Goal: Communication & Community: Answer question/provide support

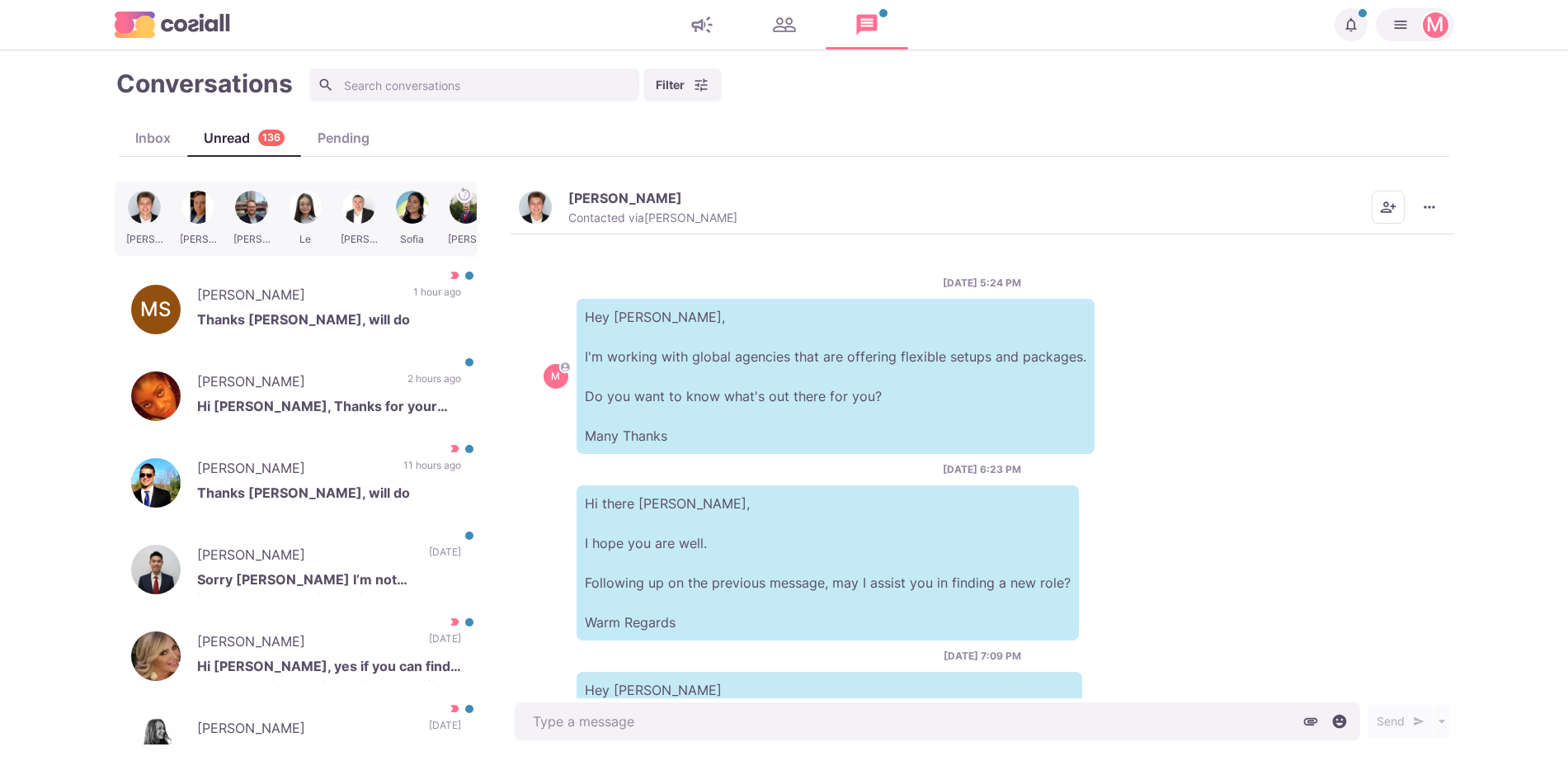
scroll to position [273, 0]
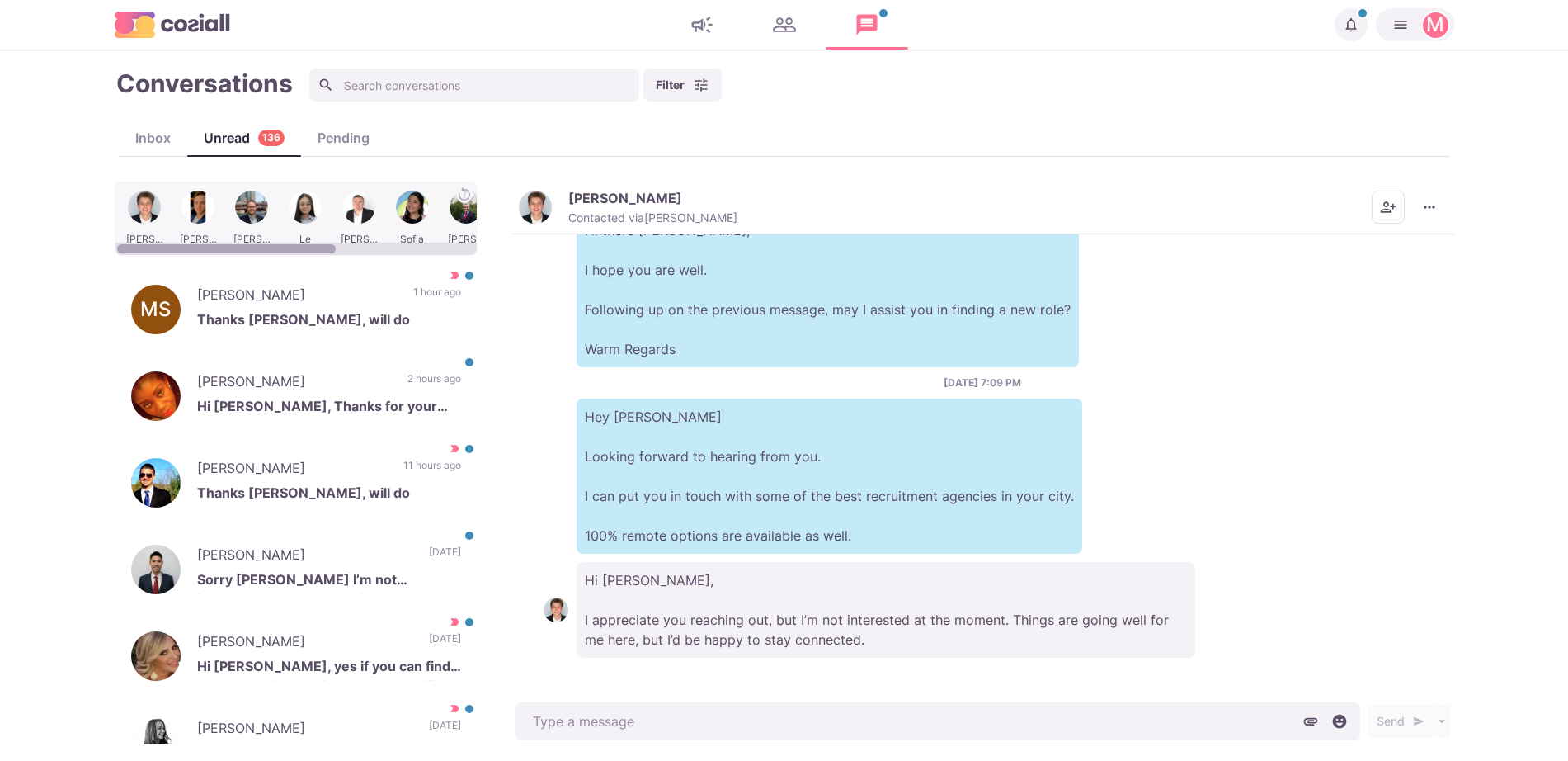
click at [189, 210] on div at bounding box center [197, 218] width 49 height 64
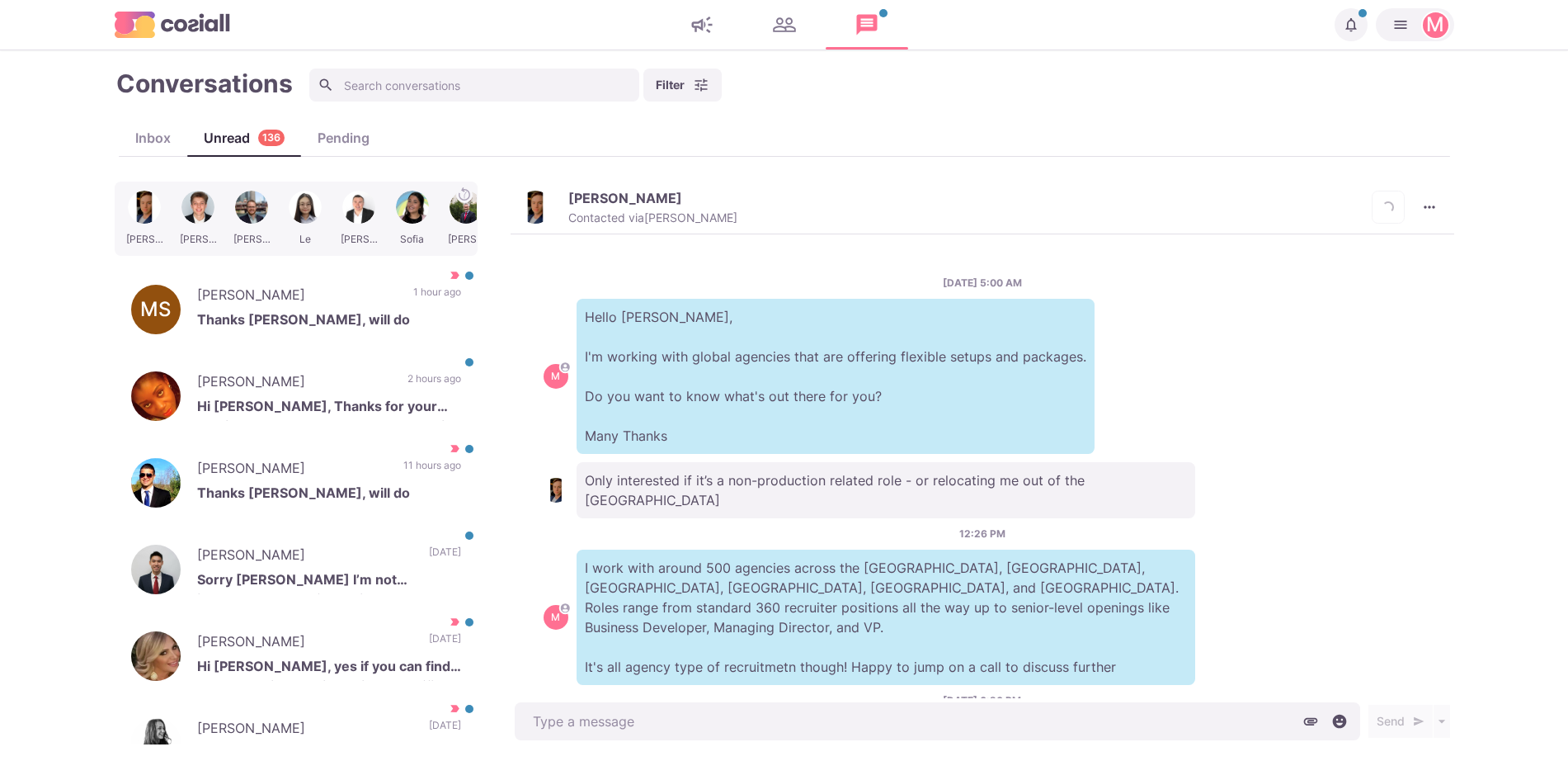
scroll to position [415, 0]
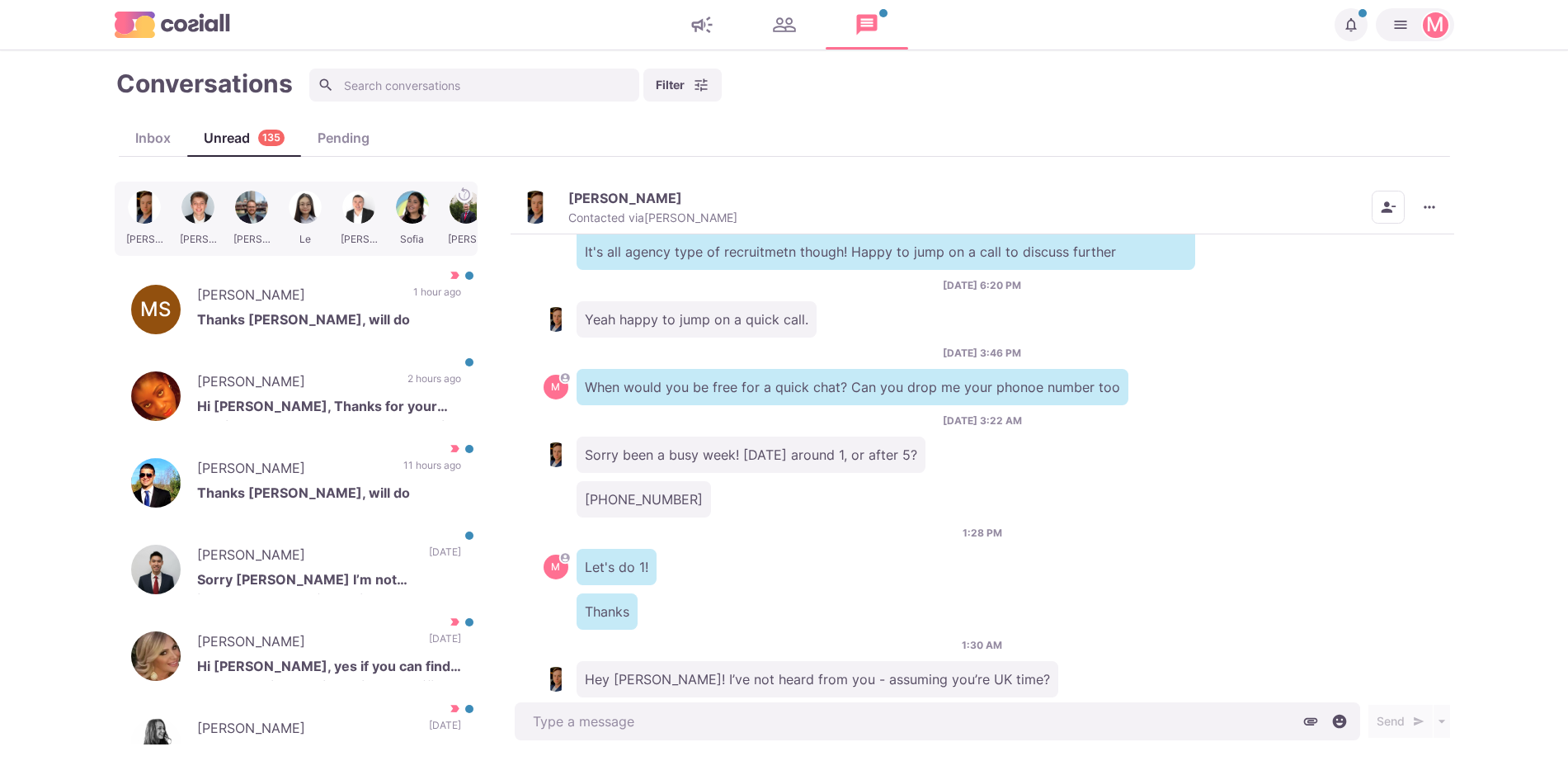
type textarea "x"
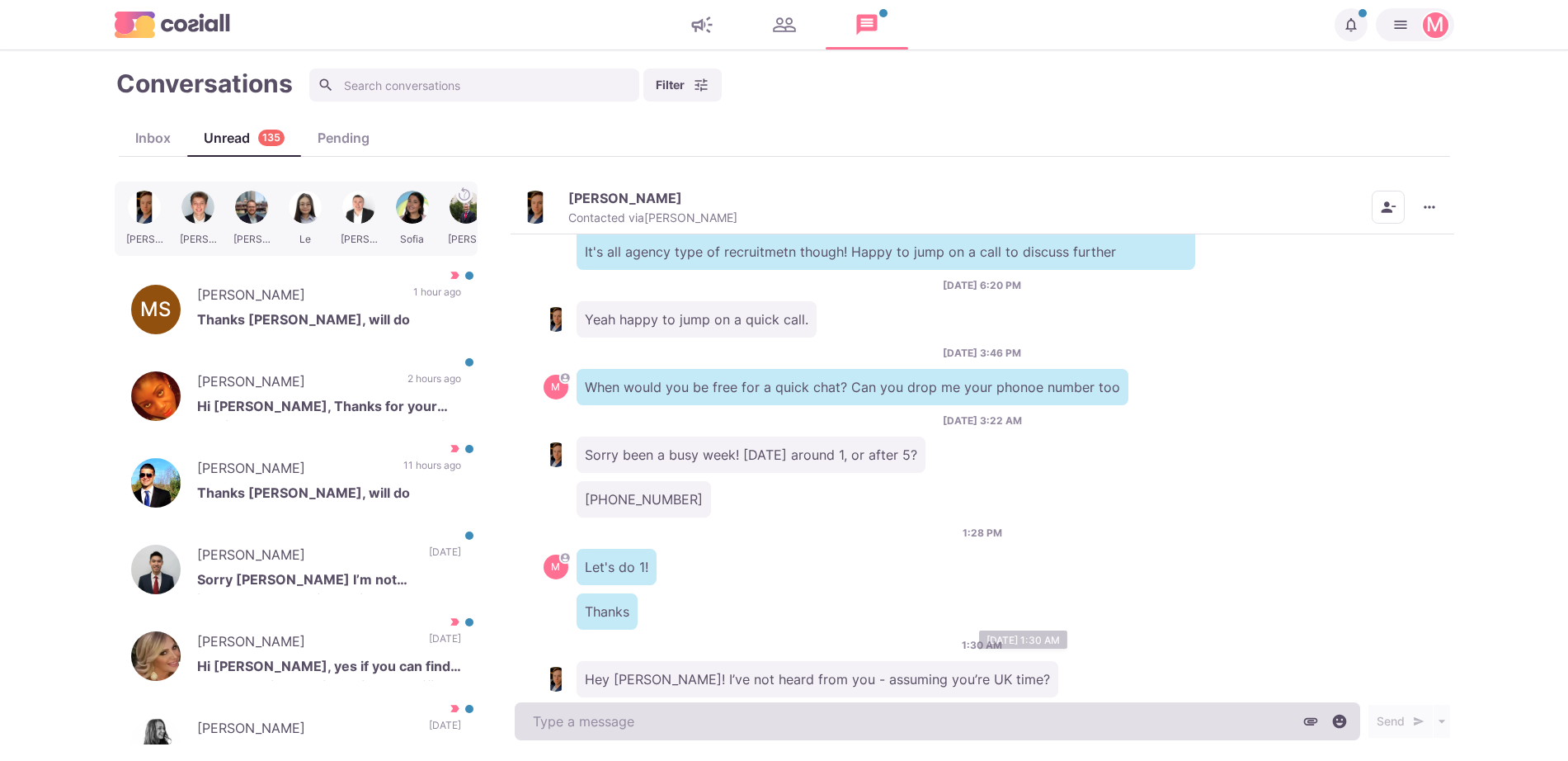
click at [653, 708] on textarea at bounding box center [937, 721] width 846 height 38
type textarea "Hey"
type textarea "x"
type textarea "Hey T"
type textarea "x"
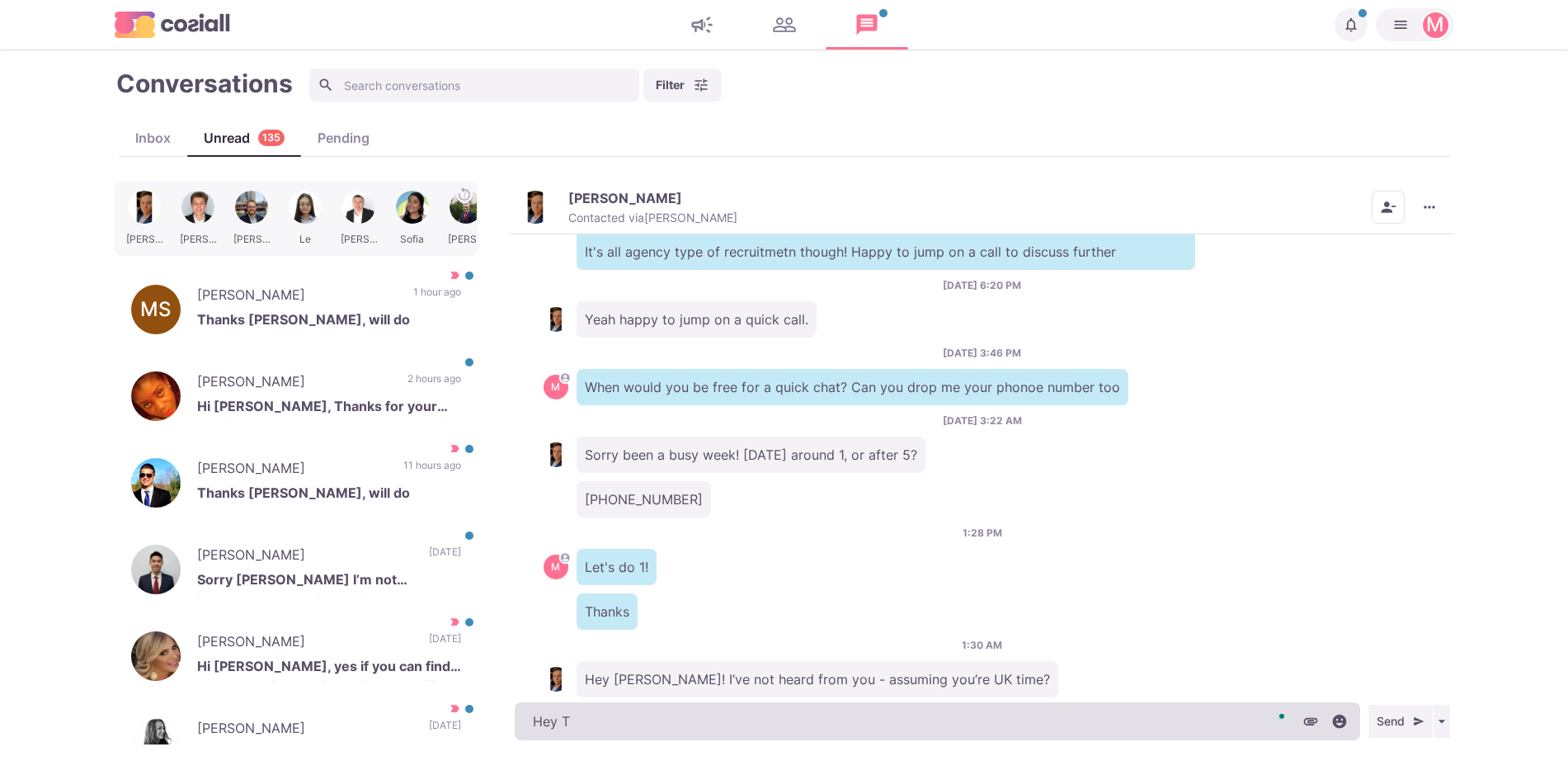
type textarea "Hey [PERSON_NAME]"
type textarea "x"
type textarea "Hey [PERSON_NAME]"
type textarea "x"
type textarea "Hey [PERSON_NAME],"
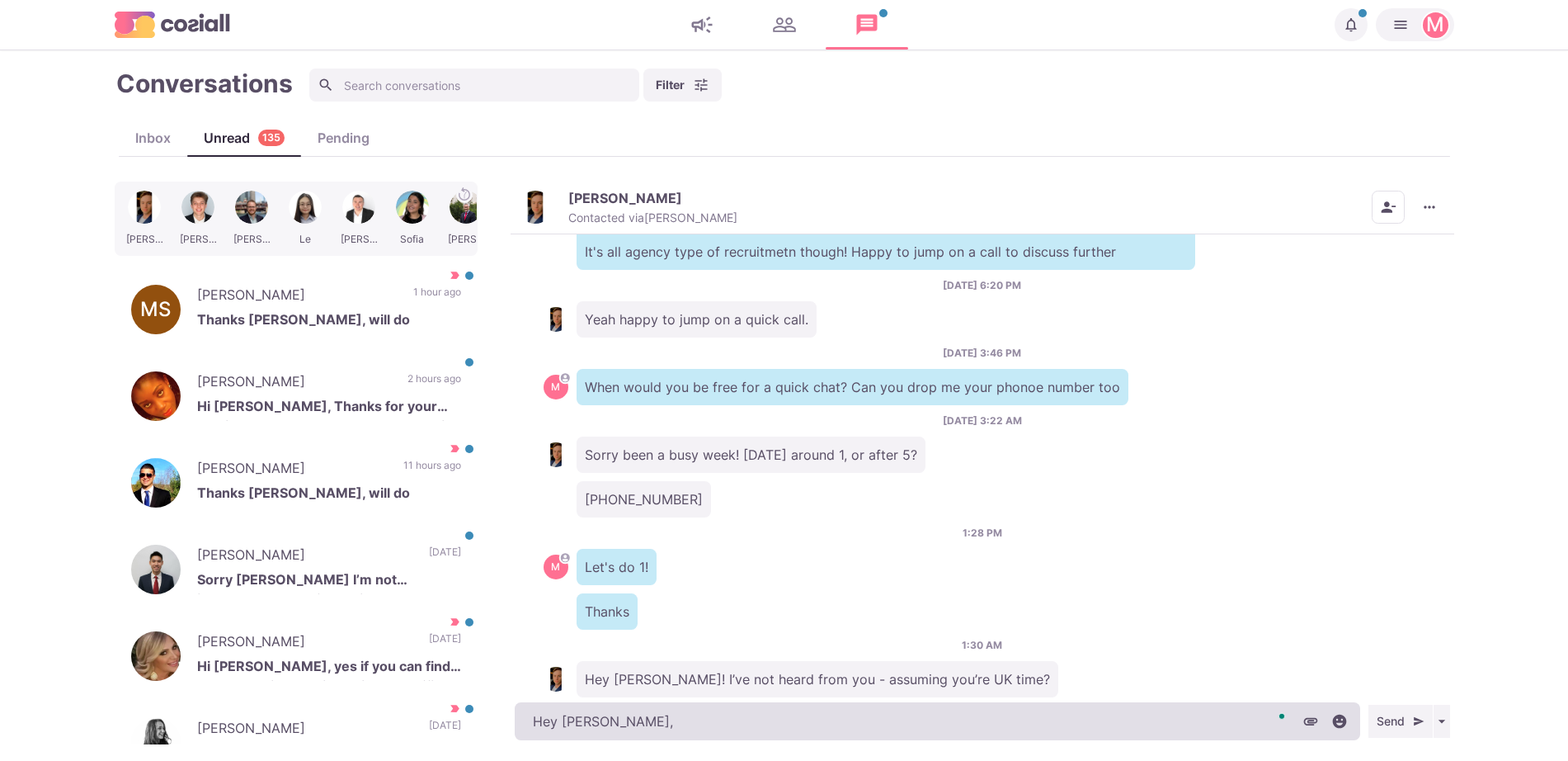
type textarea "x"
type textarea "Hey [PERSON_NAME],"
type textarea "x"
type textarea "Hey [PERSON_NAME], sor"
type textarea "x"
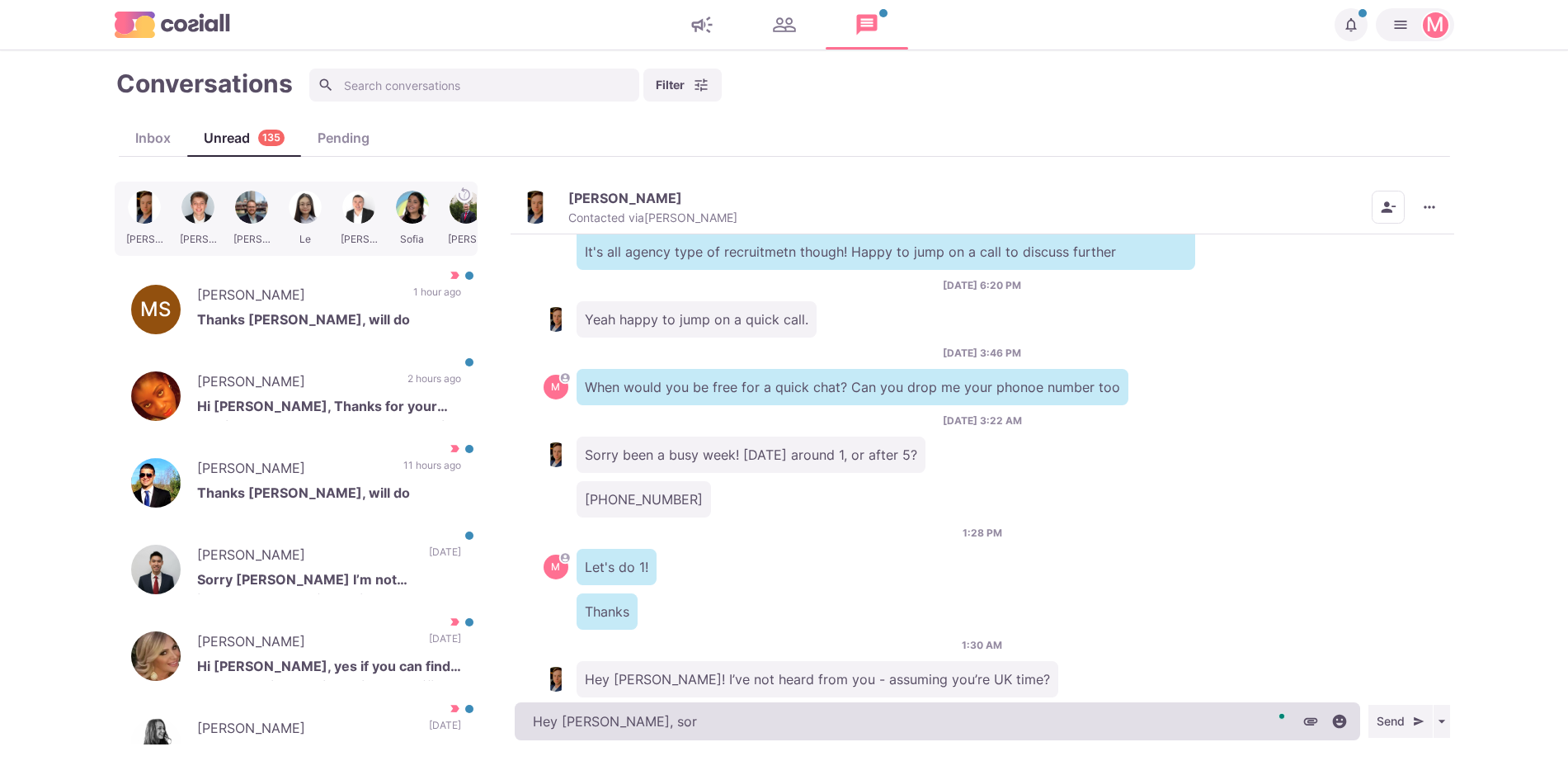
type textarea "Hey [PERSON_NAME], sorr"
type textarea "x"
type textarea "Hey [PERSON_NAME], sorry"
type textarea "x"
type textarea "Hey [PERSON_NAME], sorry se"
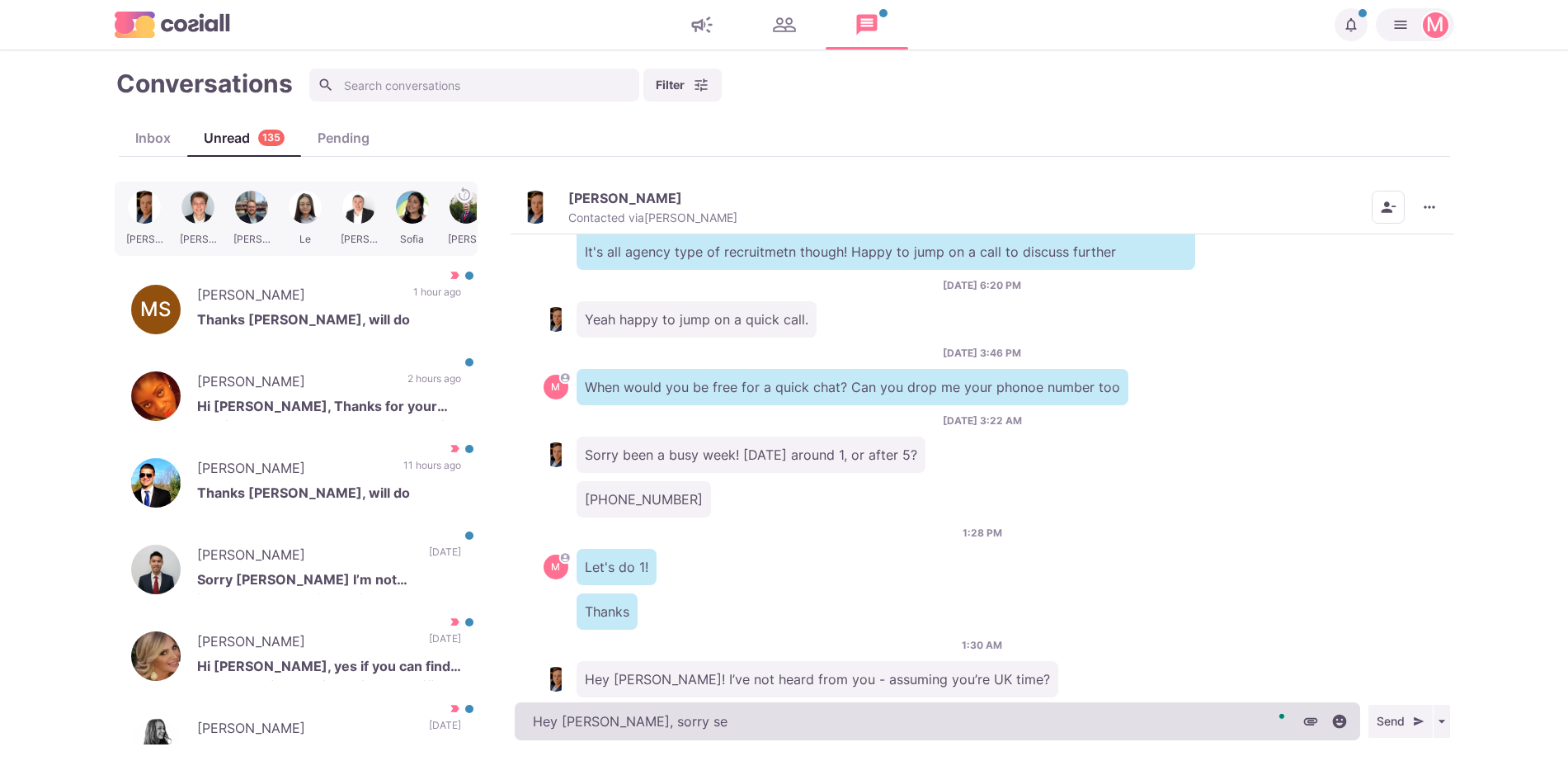
type textarea "x"
type textarea "Hey [PERSON_NAME], sorry seems"
type textarea "x"
type textarea "Hey [PERSON_NAME], sorry seems"
type textarea "x"
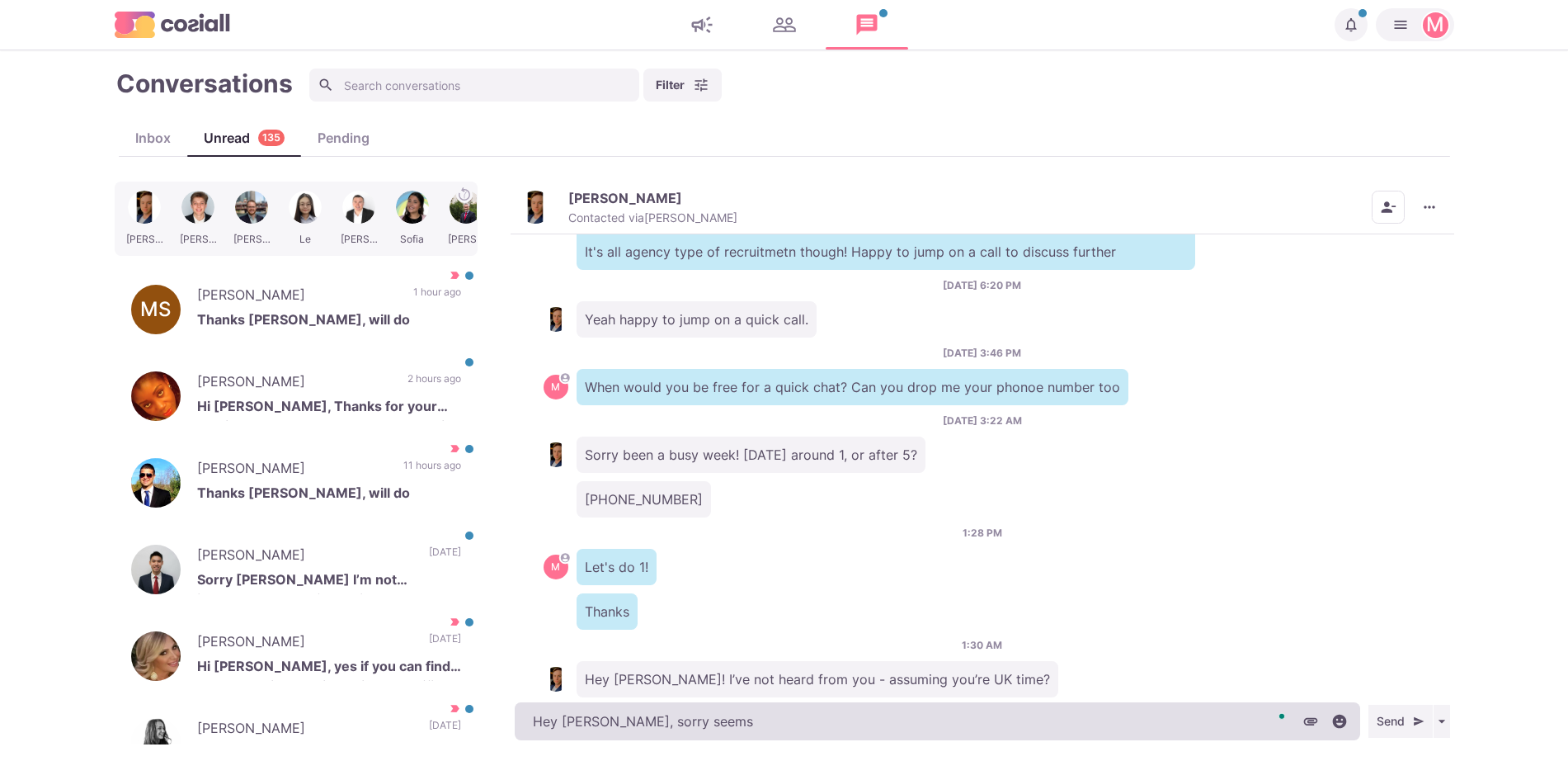
type textarea "Hey [PERSON_NAME], sorry seems t"
type textarea "x"
type textarea "Hey [PERSON_NAME], sorry seems th"
type textarea "x"
type textarea "Hey [PERSON_NAME], sorry seems tha"
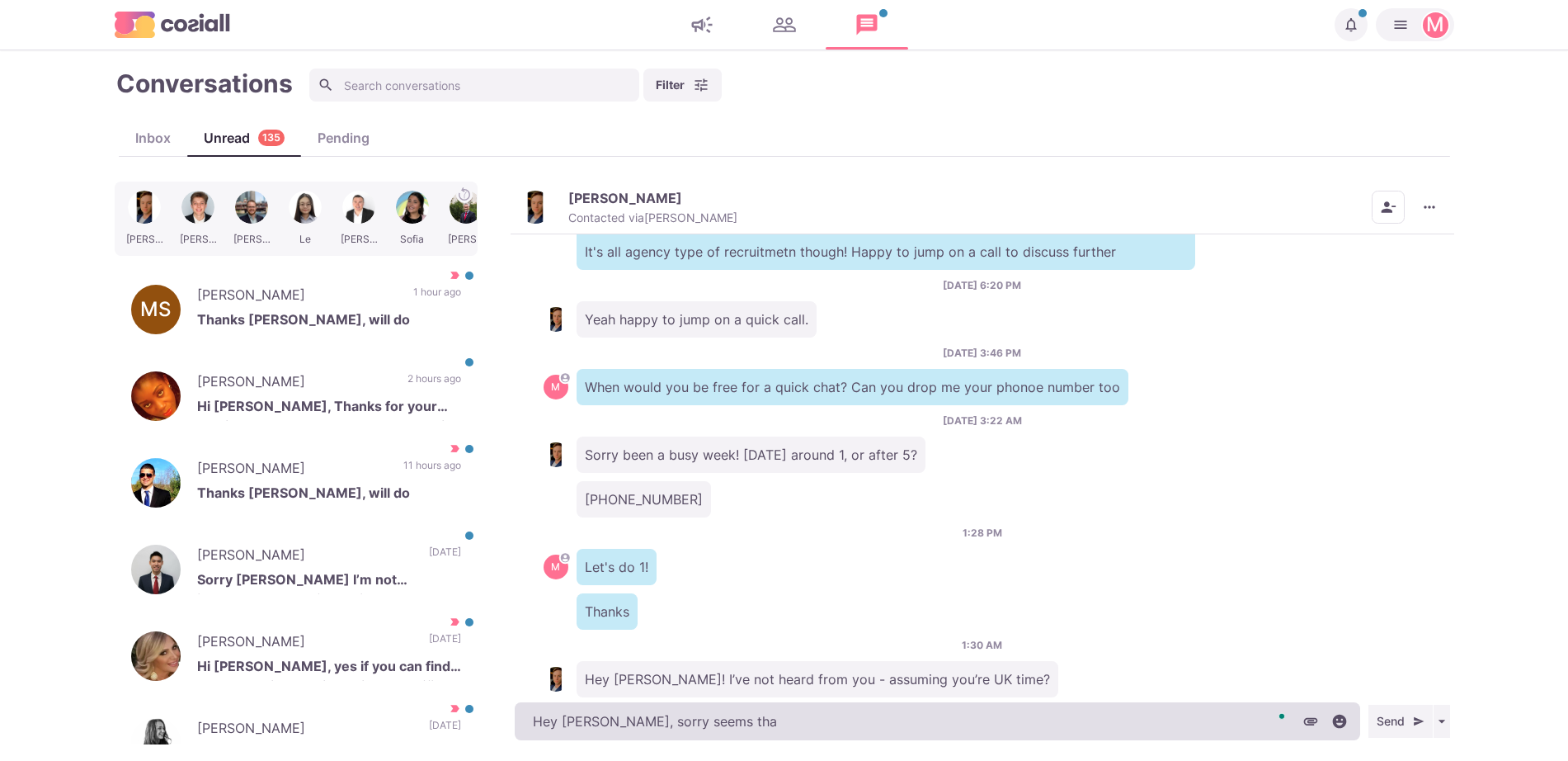
type textarea "x"
type textarea "Hey [PERSON_NAME], sorry seems that"
type textarea "x"
type textarea "Hey [PERSON_NAME], sorry seems that"
type textarea "x"
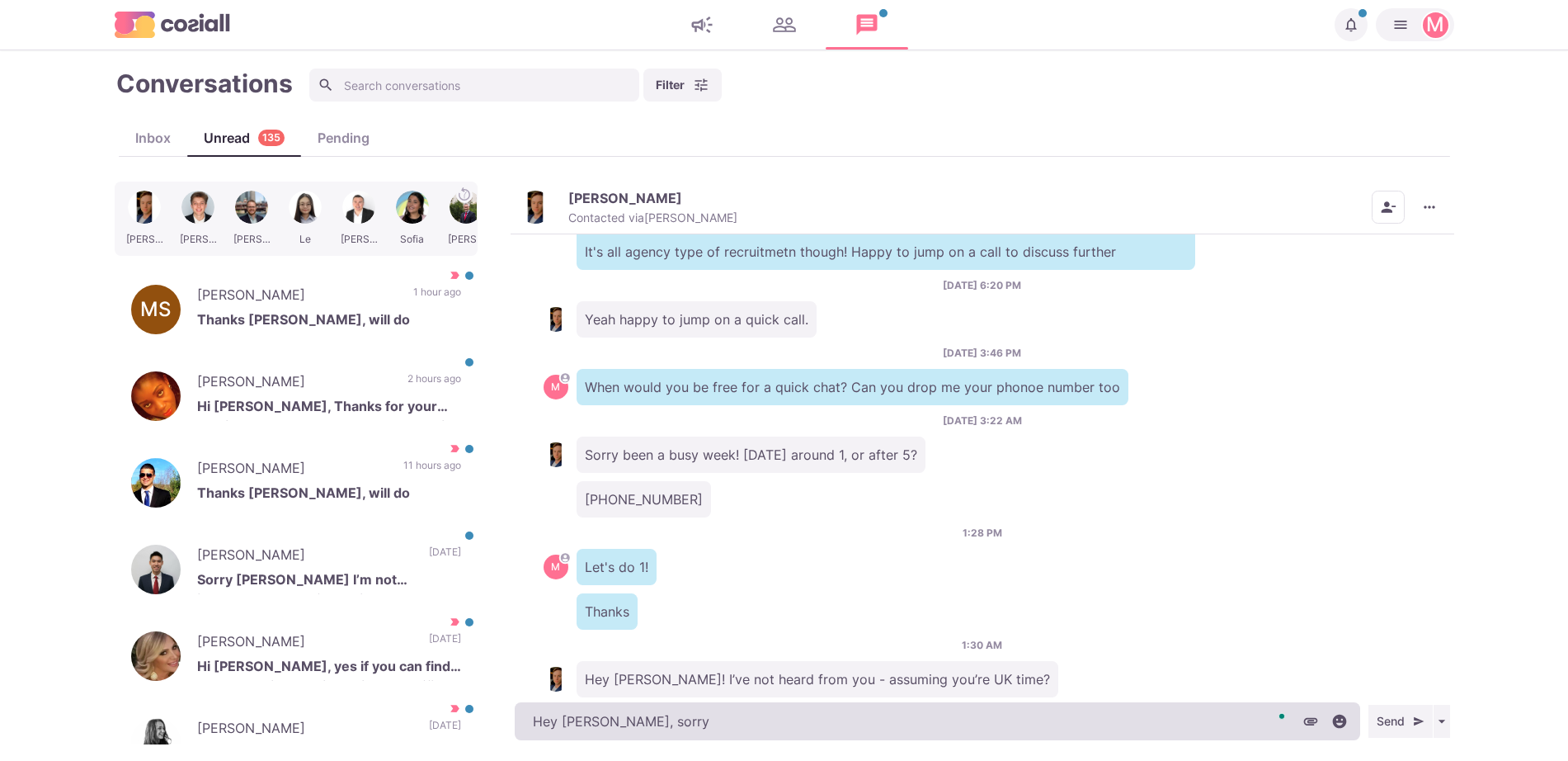
type textarea "Hey [PERSON_NAME], sorr"
type textarea "x"
type textarea "Hey [PERSON_NAME], sorry"
type textarea "x"
type textarea "Hey [PERSON_NAME], sorry"
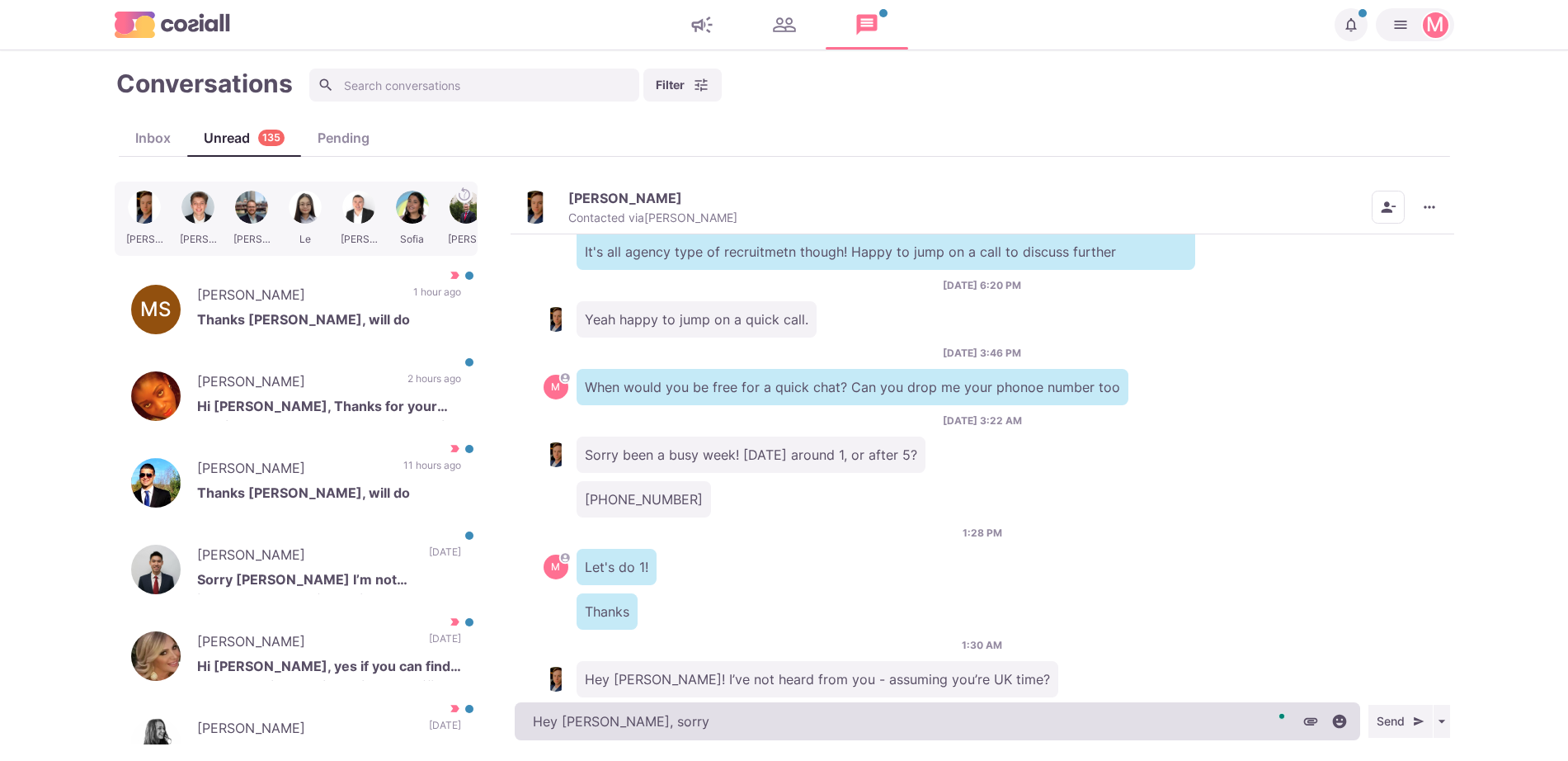
type textarea "x"
type textarea "Hey [PERSON_NAME], sorry bu"
type textarea "x"
type textarea "Hey [PERSON_NAME], sorry [PERSON_NAME]"
type textarea "x"
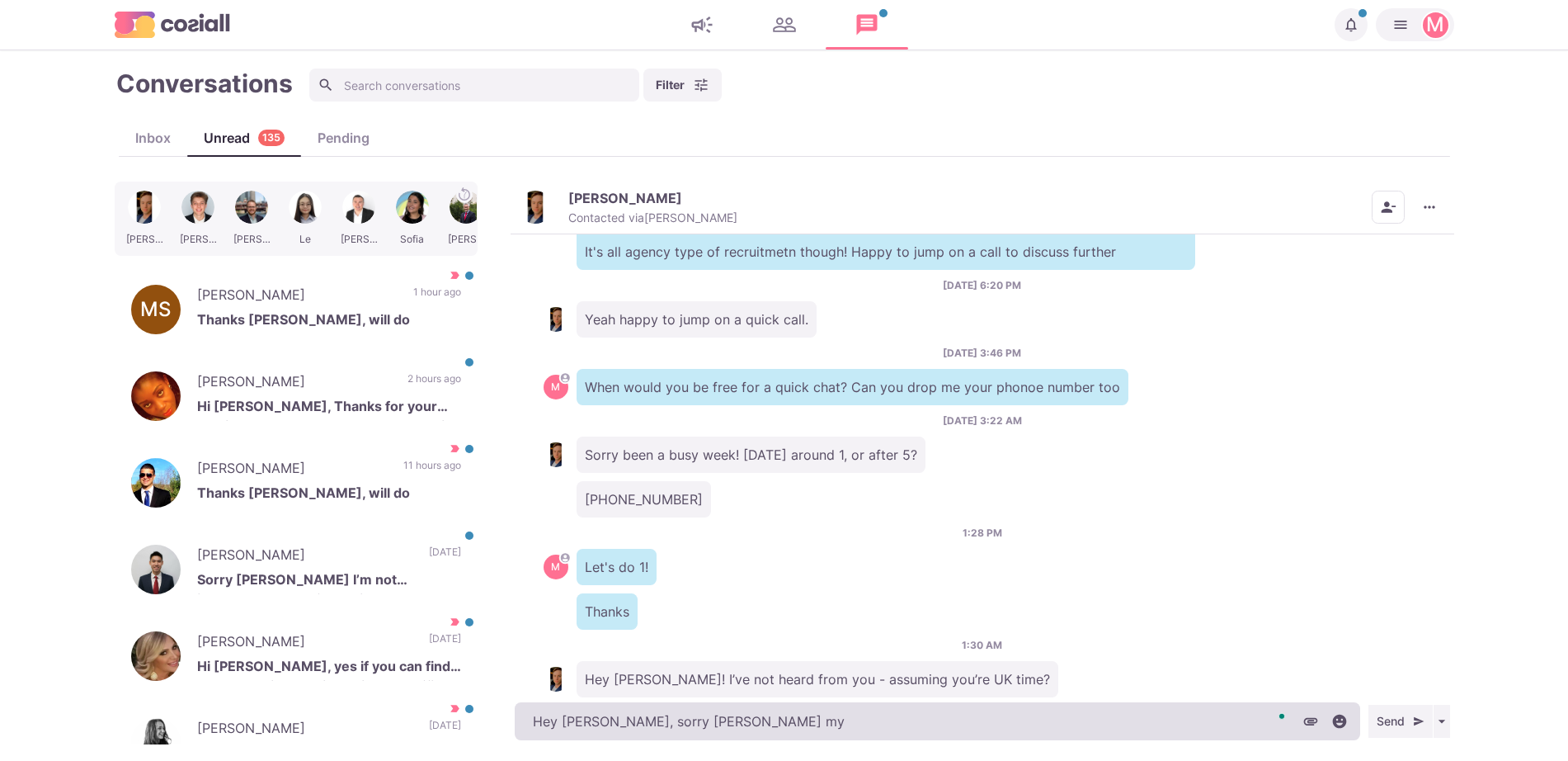
type textarea "Hey [PERSON_NAME], sorry [PERSON_NAME] my"
type textarea "x"
type textarea "Hey [PERSON_NAME], sorry [PERSON_NAME] my n"
type textarea "x"
type textarea "Hey [PERSON_NAME], sorry [PERSON_NAME] my not"
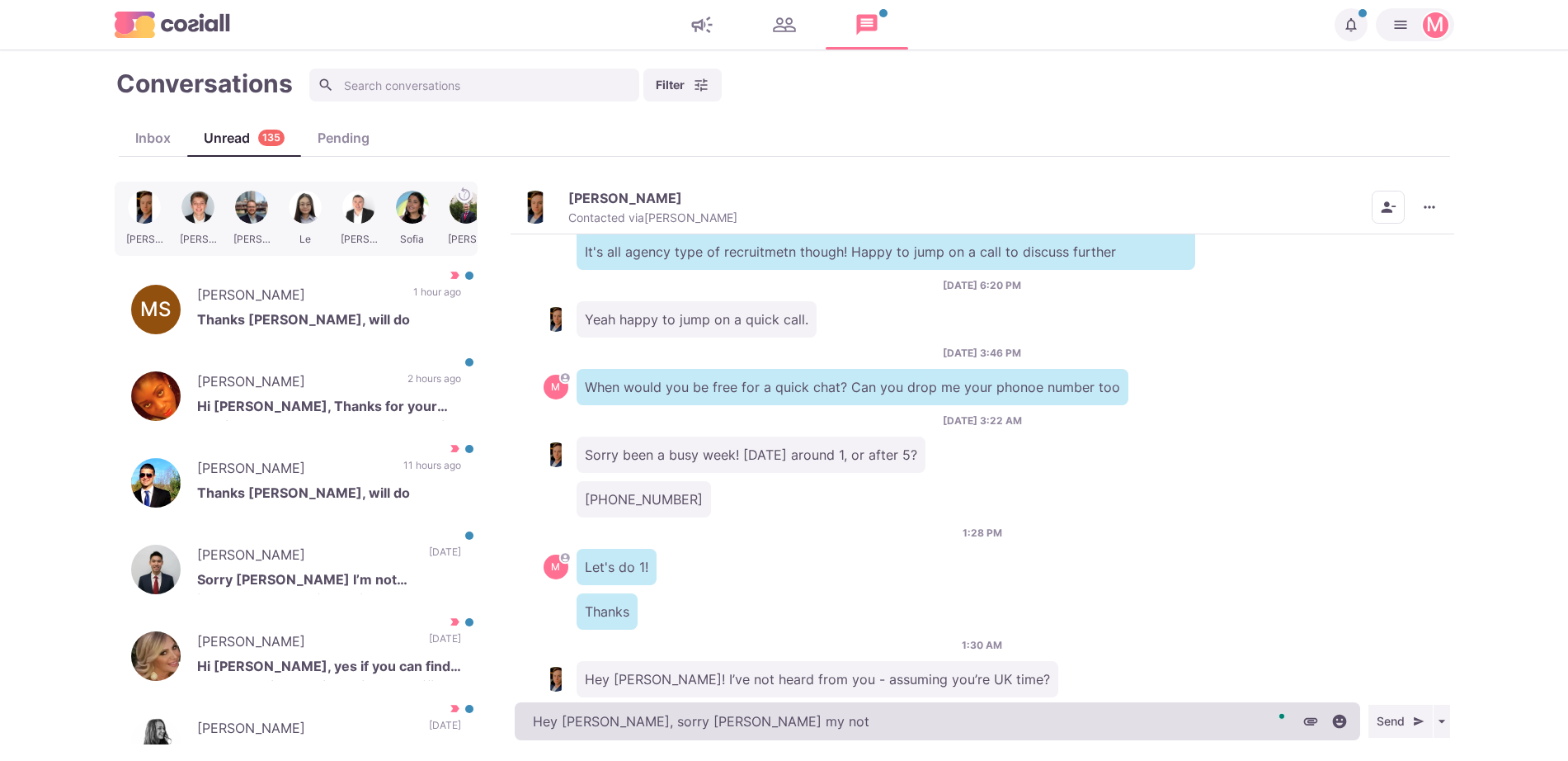
type textarea "x"
type textarea "Hey [PERSON_NAME], sorry [PERSON_NAME] my noti"
type textarea "x"
type textarea "Hey [PERSON_NAME], sorry [PERSON_NAME] my notif"
type textarea "x"
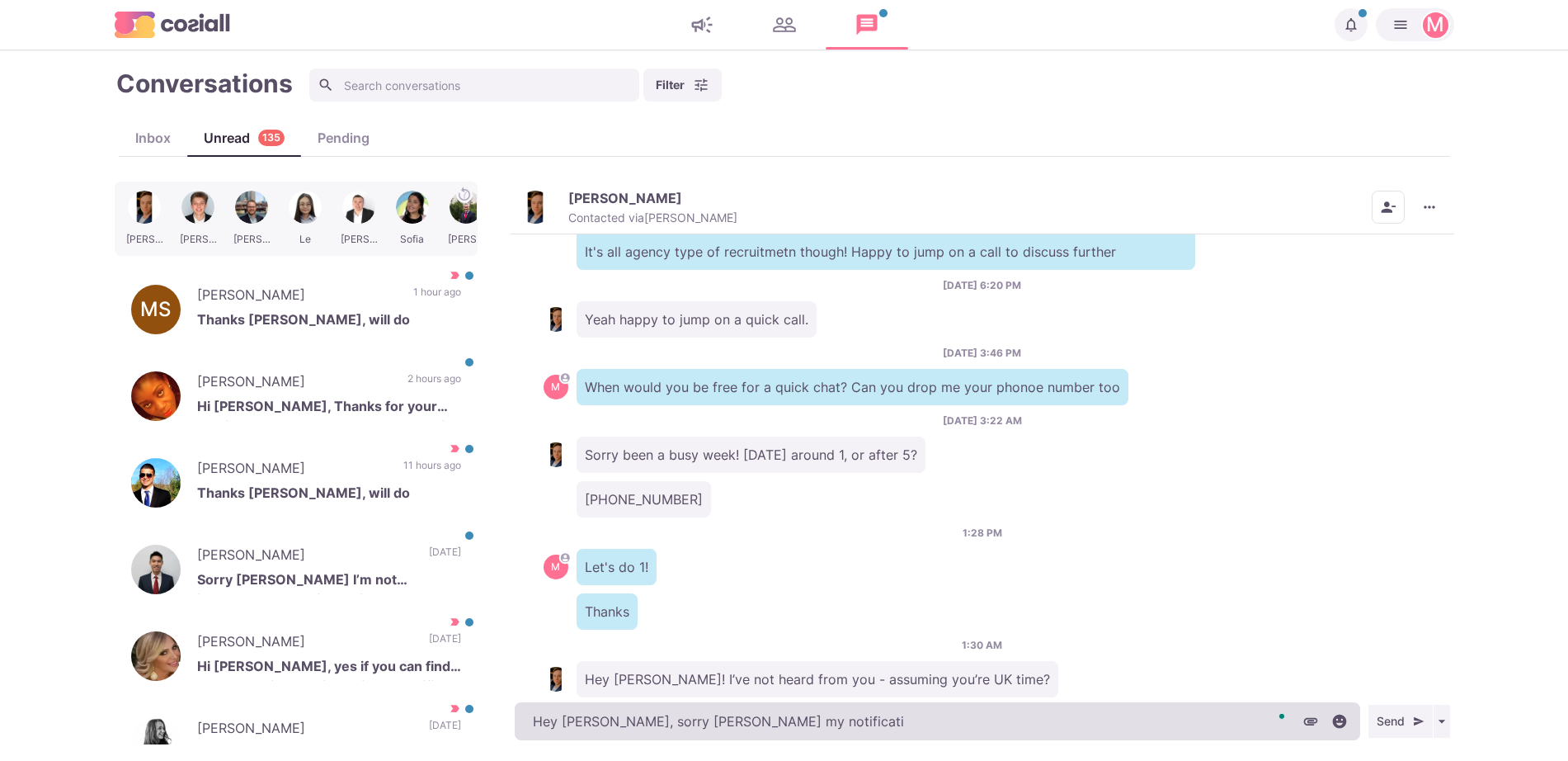
type textarea "Hey [PERSON_NAME], sorry [PERSON_NAME] my notificatio"
type textarea "x"
type textarea "Hey [PERSON_NAME], sorry [PERSON_NAME] my notification from"
type textarea "x"
type textarea "Hey [PERSON_NAME], sorry [PERSON_NAME] my notification from y"
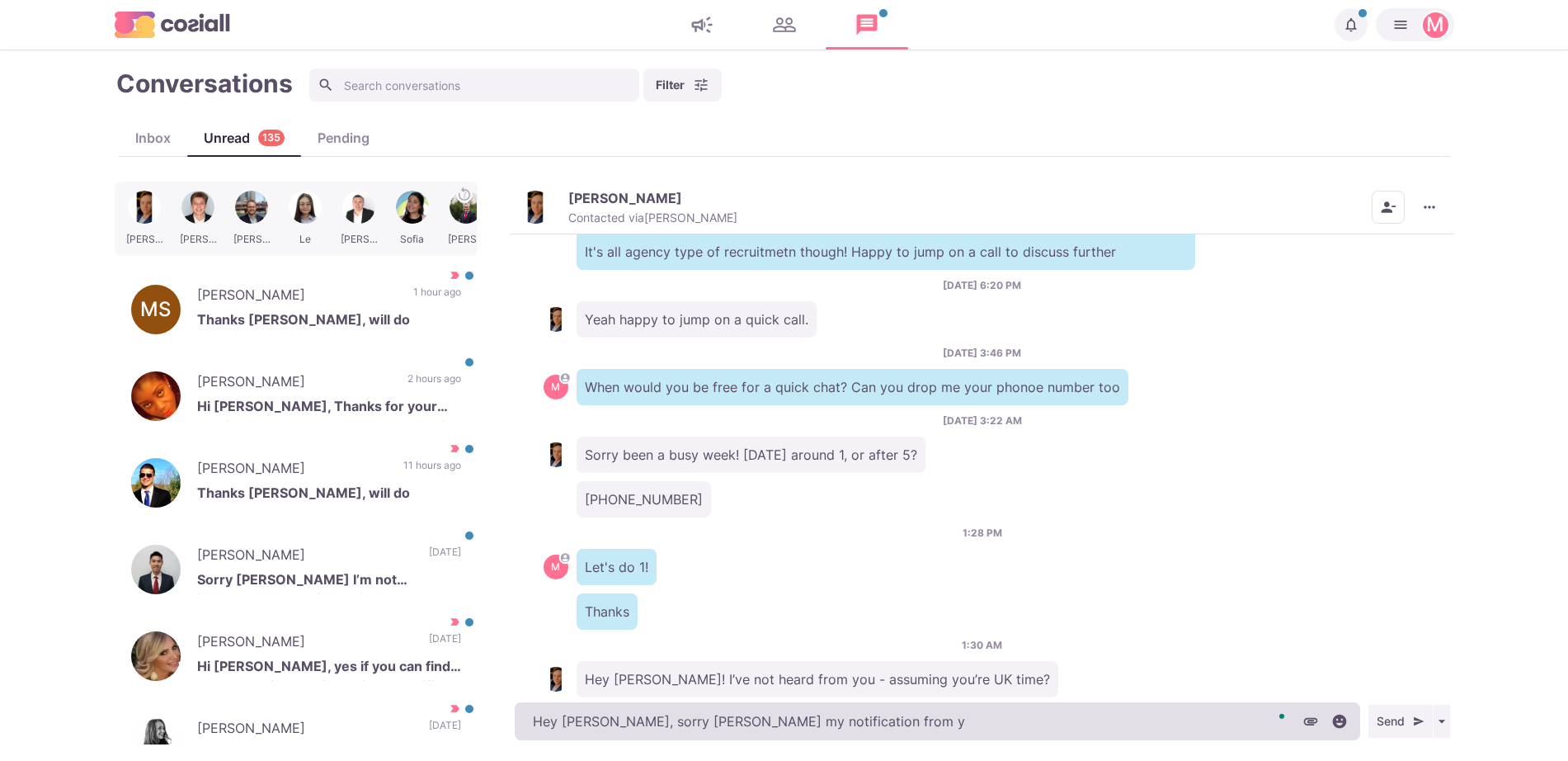
type textarea "x"
type textarea "Hey [PERSON_NAME], sorry [PERSON_NAME] my notification"
type textarea "x"
type textarea "Hey [PERSON_NAME], sorry [PERSON_NAME] my notificatio"
type textarea "x"
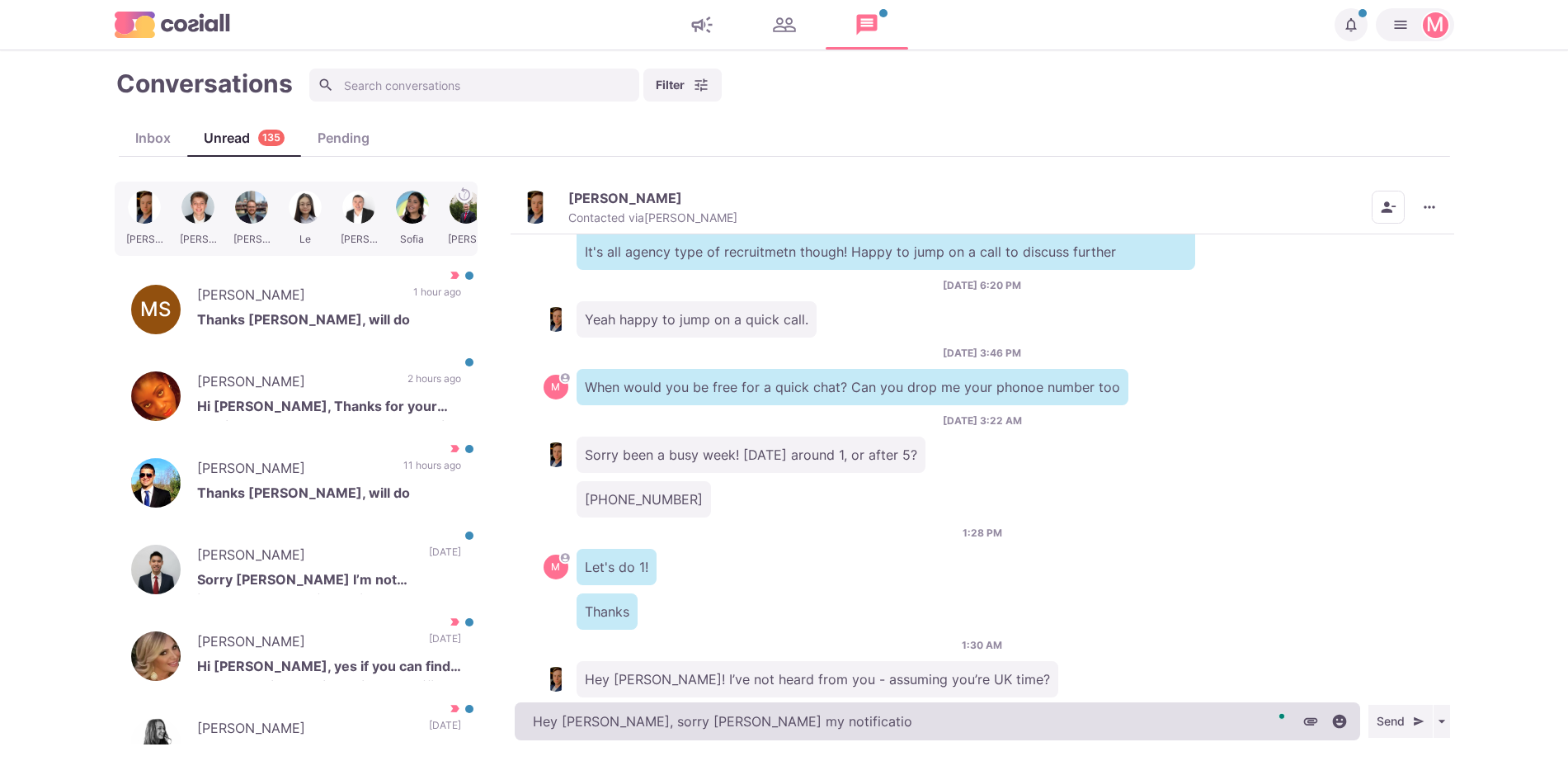
type textarea "Hey [PERSON_NAME], sorry [PERSON_NAME] my notificati"
type textarea "x"
type textarea "Hey [PERSON_NAME], sorry [PERSON_NAME] my notificat"
type textarea "x"
type textarea "Hey [PERSON_NAME], sorry [PERSON_NAME] my notifica"
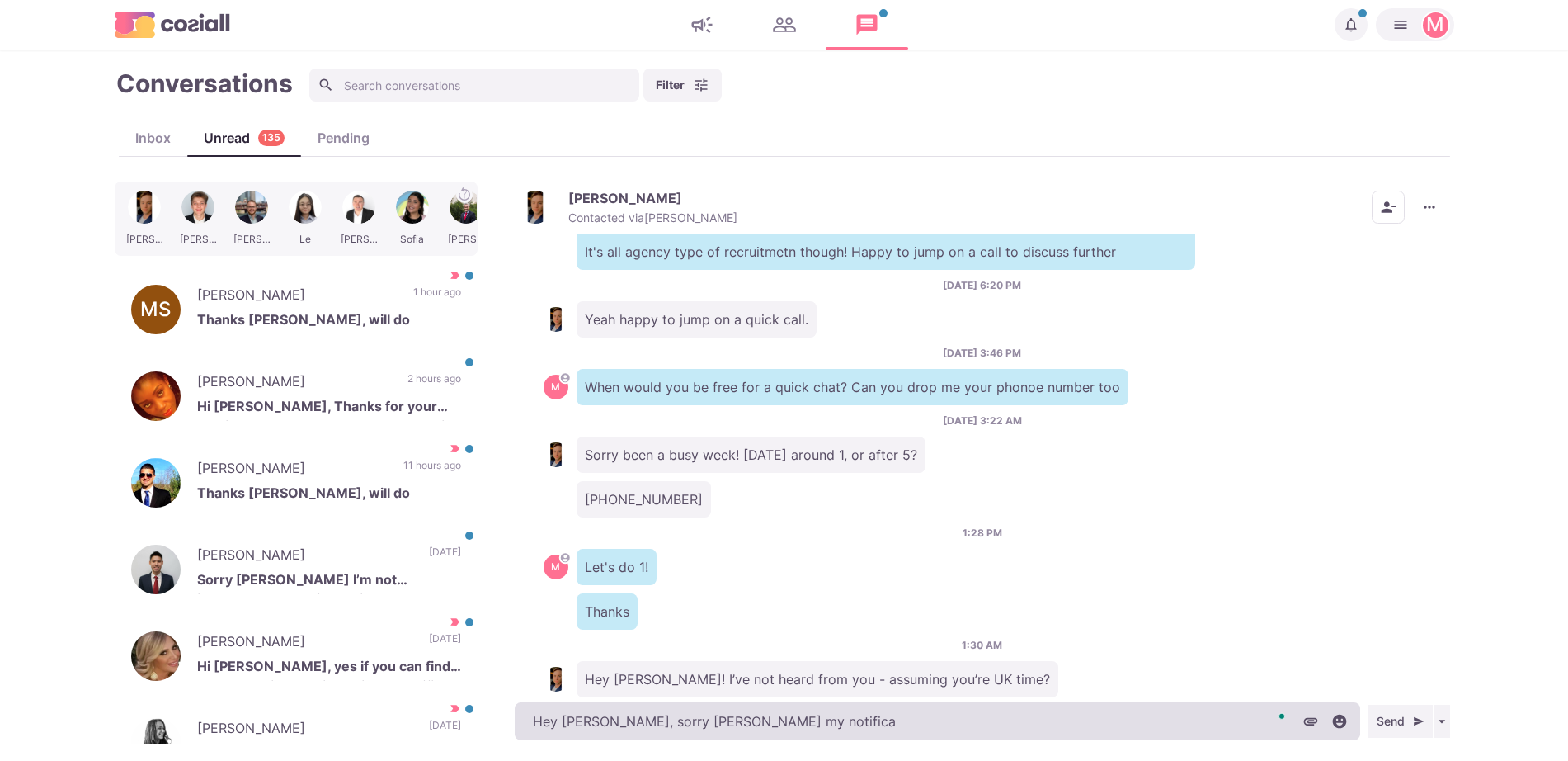
type textarea "x"
type textarea "Hey [PERSON_NAME], sorry [PERSON_NAME] my notific"
type textarea "x"
type textarea "Hey [PERSON_NAME], sorry [PERSON_NAME] my notifi"
type textarea "x"
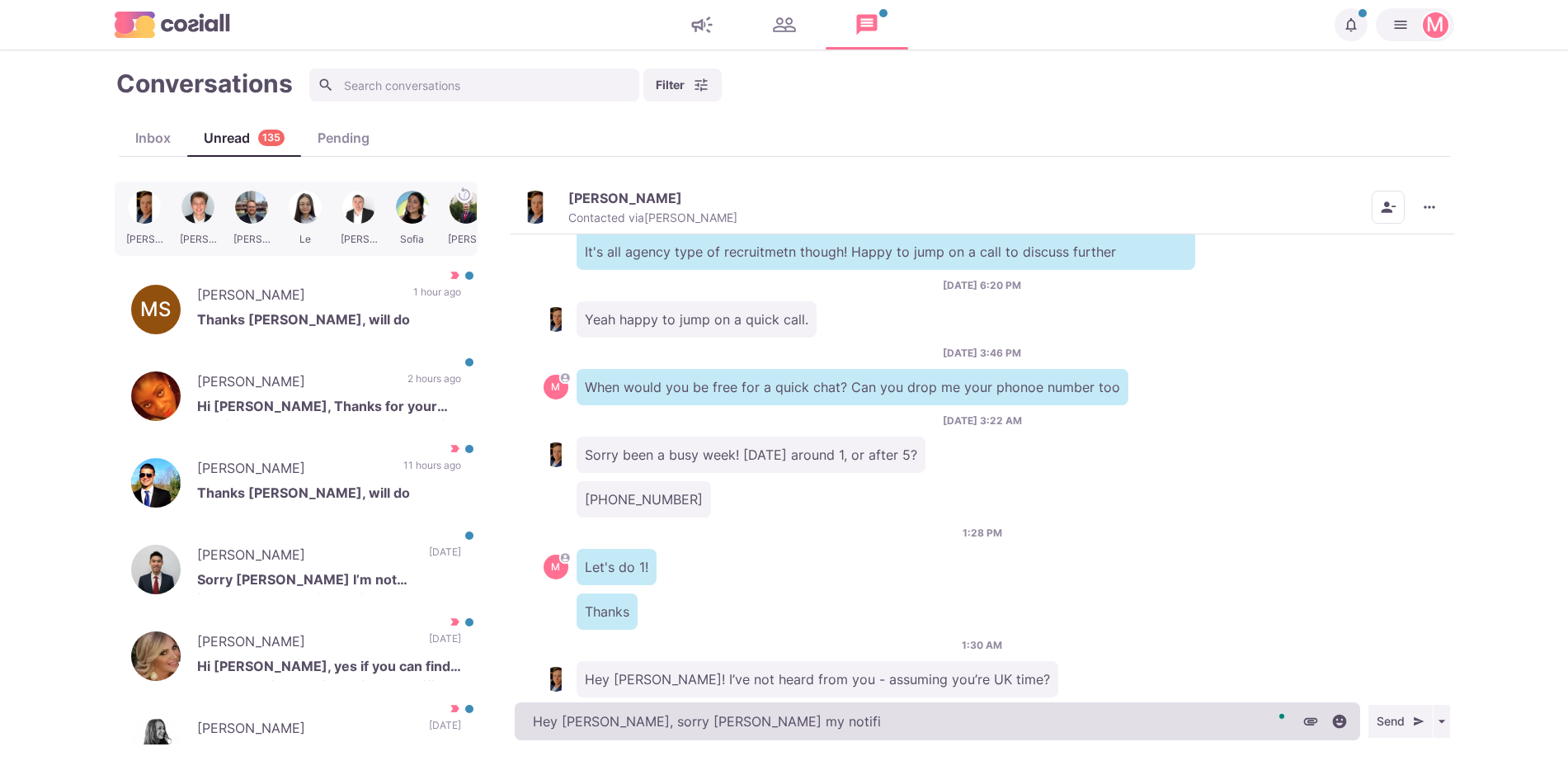
type textarea "Hey [PERSON_NAME], sorry [PERSON_NAME] my notif"
type textarea "x"
type textarea "Hey [PERSON_NAME], sorry [PERSON_NAME] my noti"
type textarea "x"
type textarea "Hey [PERSON_NAME], sorry [PERSON_NAME] my not"
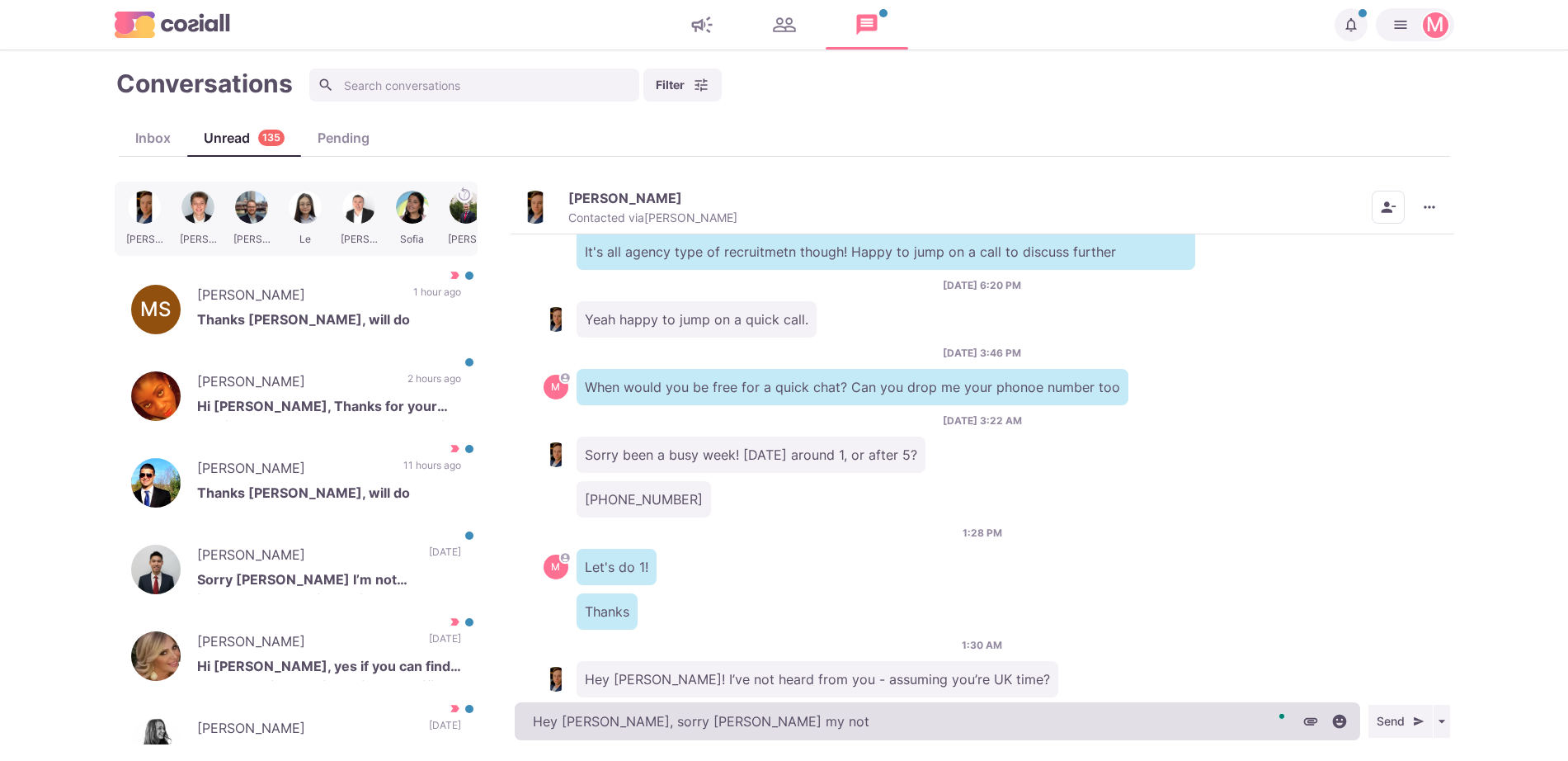
type textarea "x"
type textarea "Hey [PERSON_NAME], sorry [PERSON_NAME] my no"
type textarea "x"
type textarea "Hey [PERSON_NAME], sorry [PERSON_NAME] my"
type textarea "x"
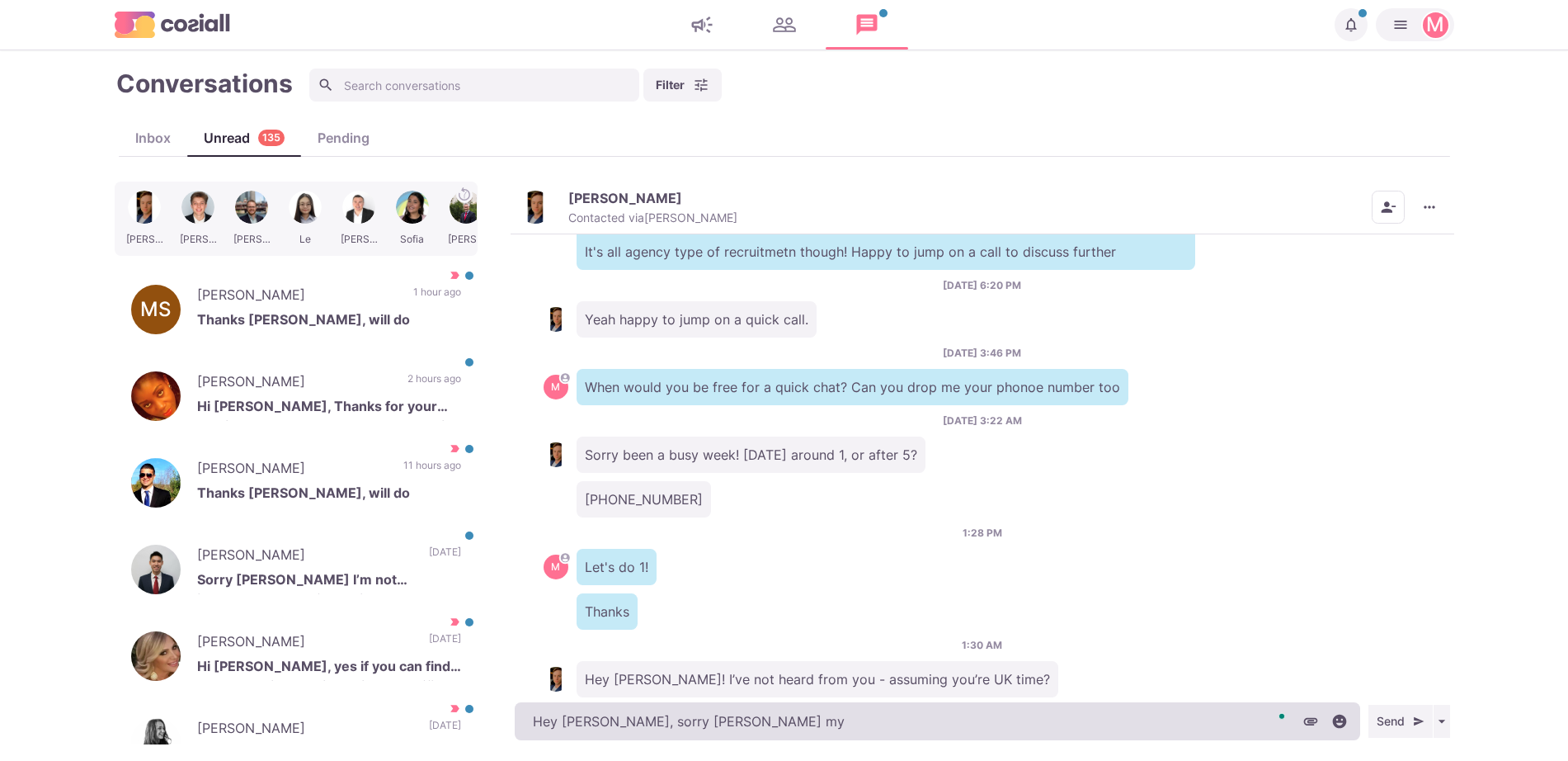
type textarea "Hey [PERSON_NAME], sorry [PERSON_NAME] my"
type textarea "x"
type textarea "Hey [PERSON_NAME], sorry [PERSON_NAME] my C"
type textarea "x"
type textarea "Hey [PERSON_NAME], sorry buddy my Ca"
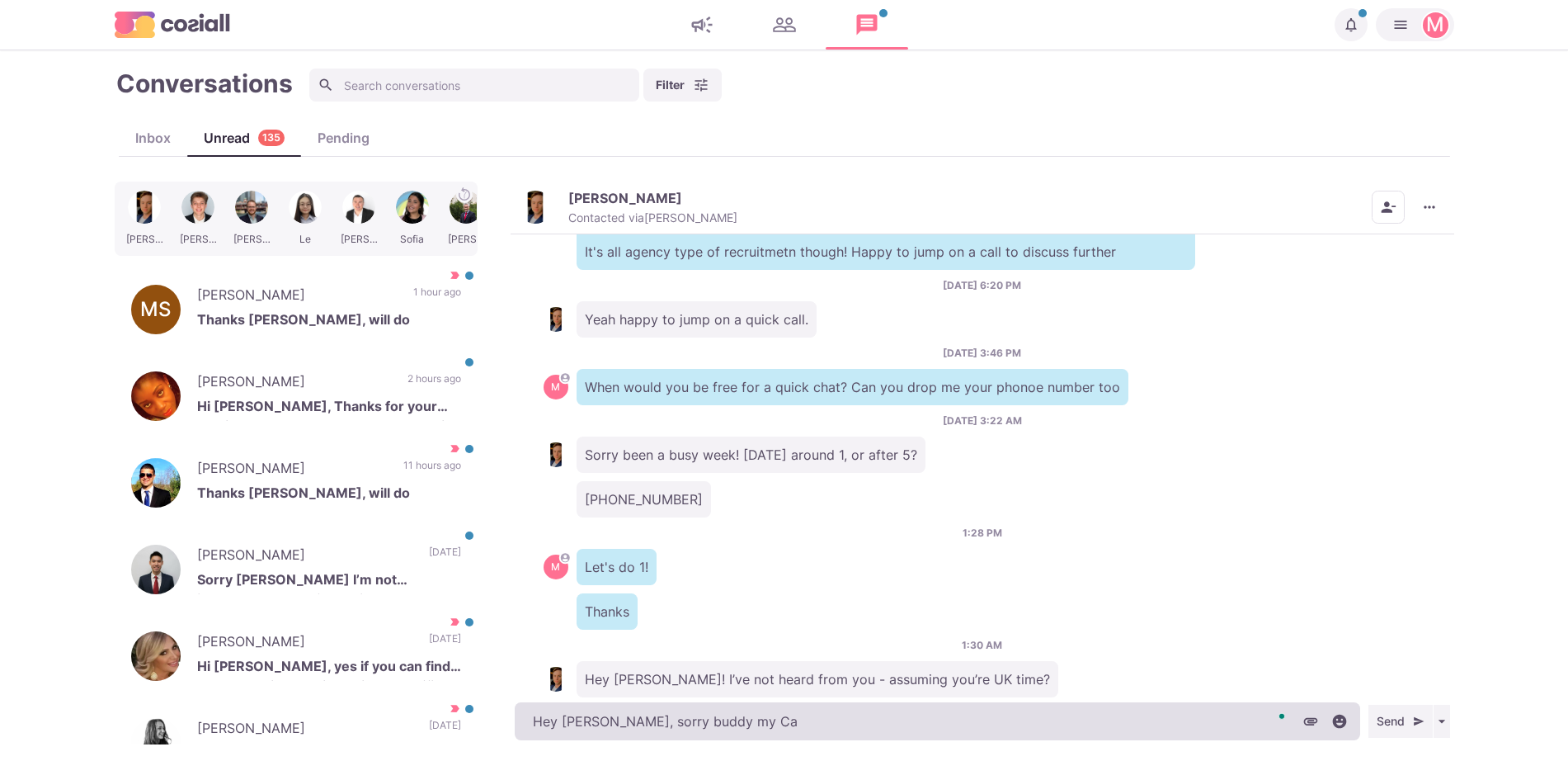
type textarea "x"
type textarea "Hey [PERSON_NAME], sorry [PERSON_NAME] my Cal"
type textarea "x"
type textarea "Hey [PERSON_NAME], sorry [PERSON_NAME] my Cale"
type textarea "x"
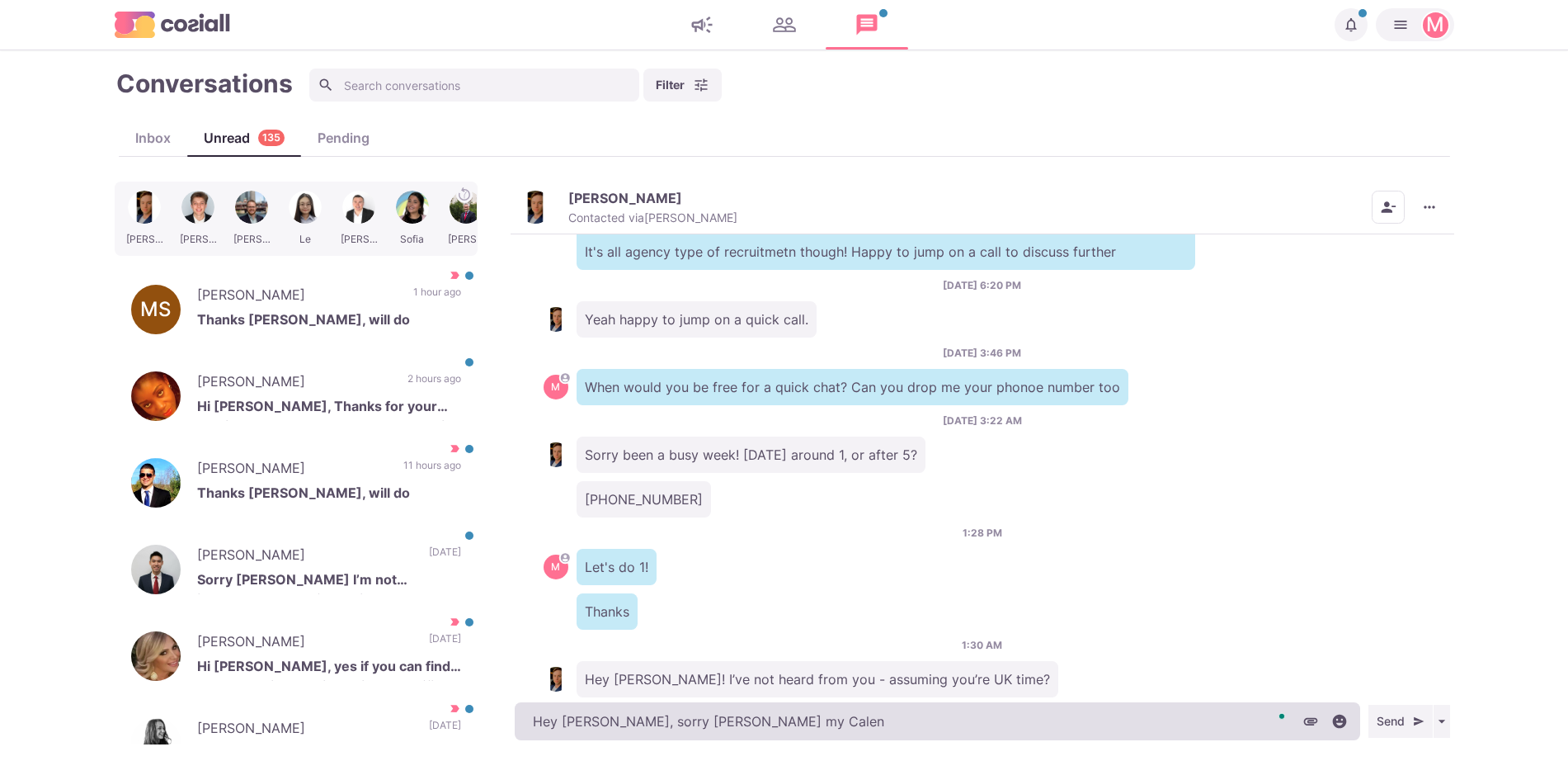
type textarea "Hey [PERSON_NAME], sorry buddy my Calend"
type textarea "x"
type textarea "Hey [PERSON_NAME], sorry [PERSON_NAME] my Calenda"
type textarea "x"
type textarea "Hey [PERSON_NAME], sorry [PERSON_NAME] my Calendar"
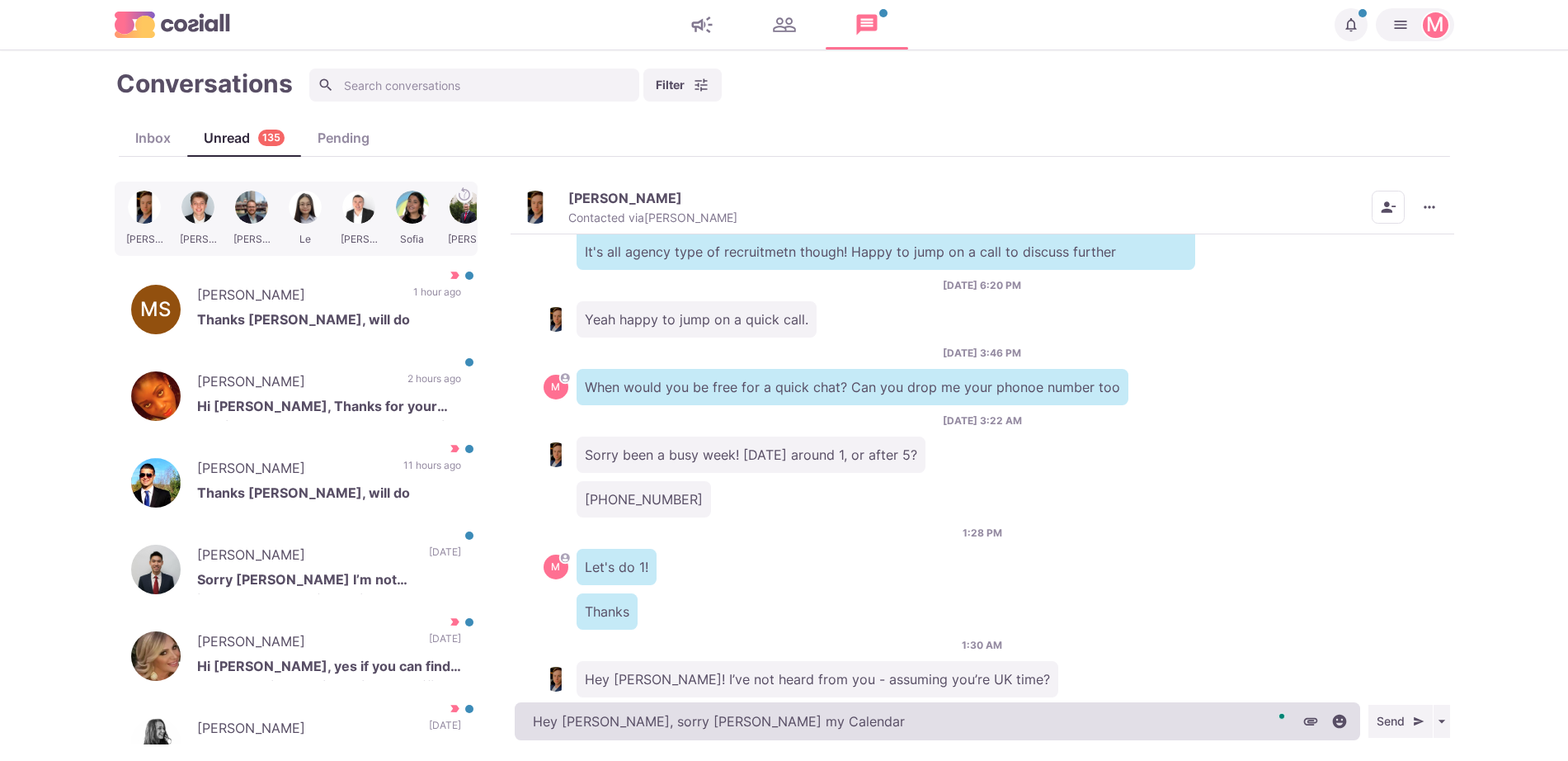
type textarea "x"
type textarea "Hey [PERSON_NAME], sorry [PERSON_NAME] my Calendar's"
type textarea "x"
type textarea "Hey [PERSON_NAME], sorry [PERSON_NAME] my Calendar's"
type textarea "x"
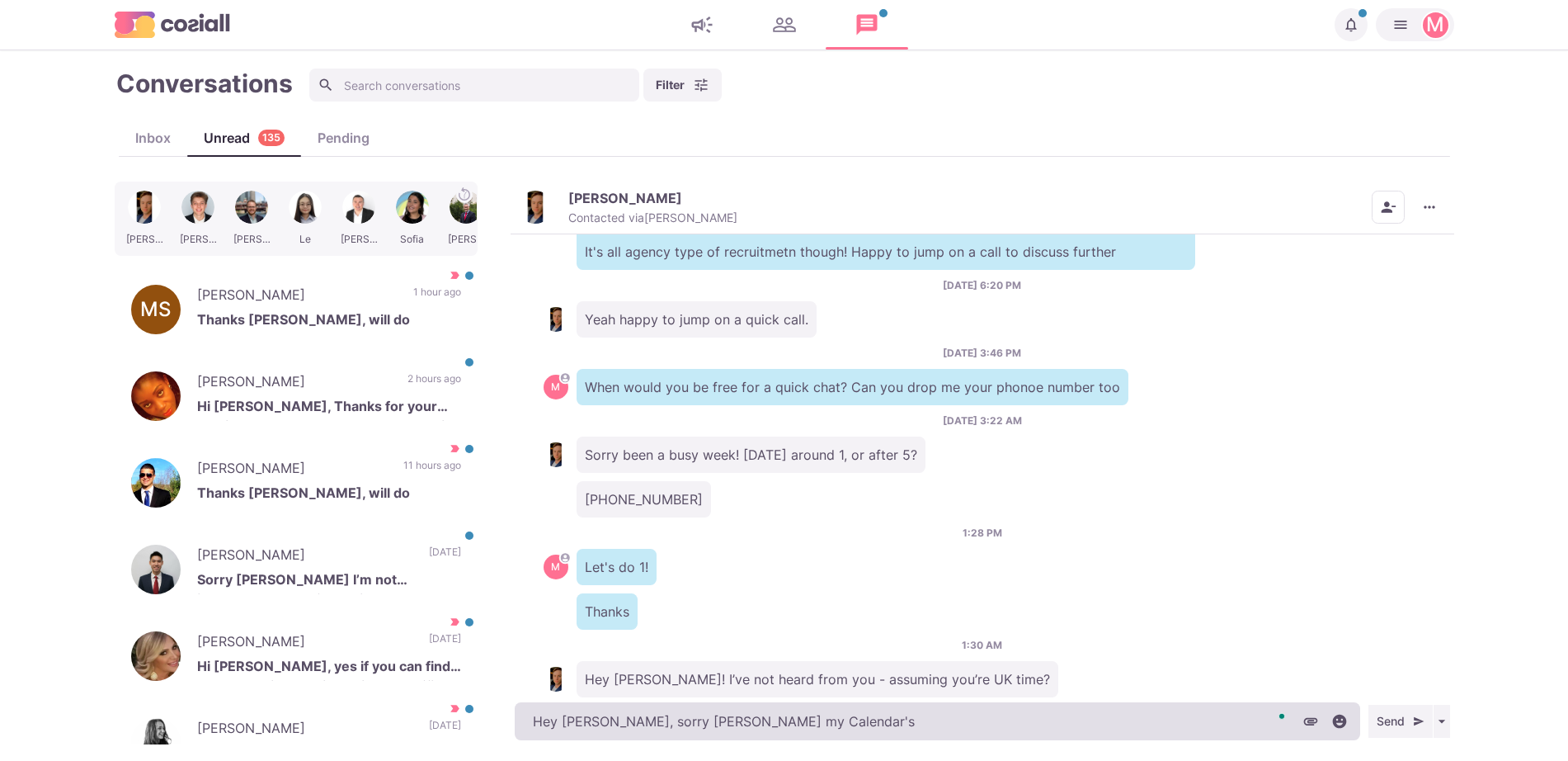
type textarea "Hey [PERSON_NAME], sorry [PERSON_NAME] my Calendar'"
type textarea "x"
type textarea "Hey [PERSON_NAME], sorry [PERSON_NAME] my Calendar"
type textarea "x"
type textarea "Hey [PERSON_NAME], sorry [PERSON_NAME] my Calendar h"
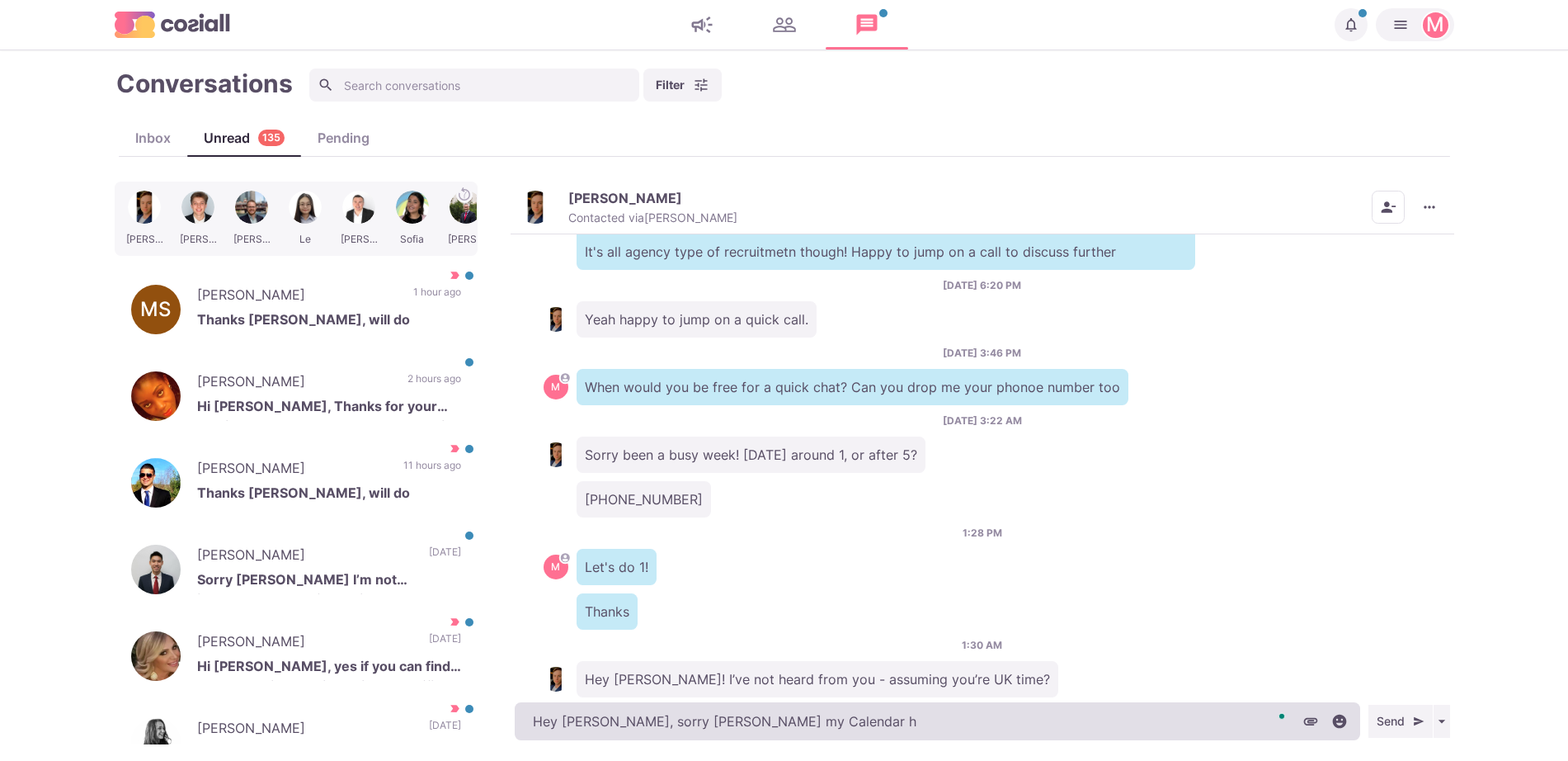
type textarea "x"
type textarea "Hey [PERSON_NAME], sorry [PERSON_NAME] my Calendar has be"
type textarea "x"
type textarea "Hey [PERSON_NAME], sorry [PERSON_NAME] my Calendar has been"
type textarea "x"
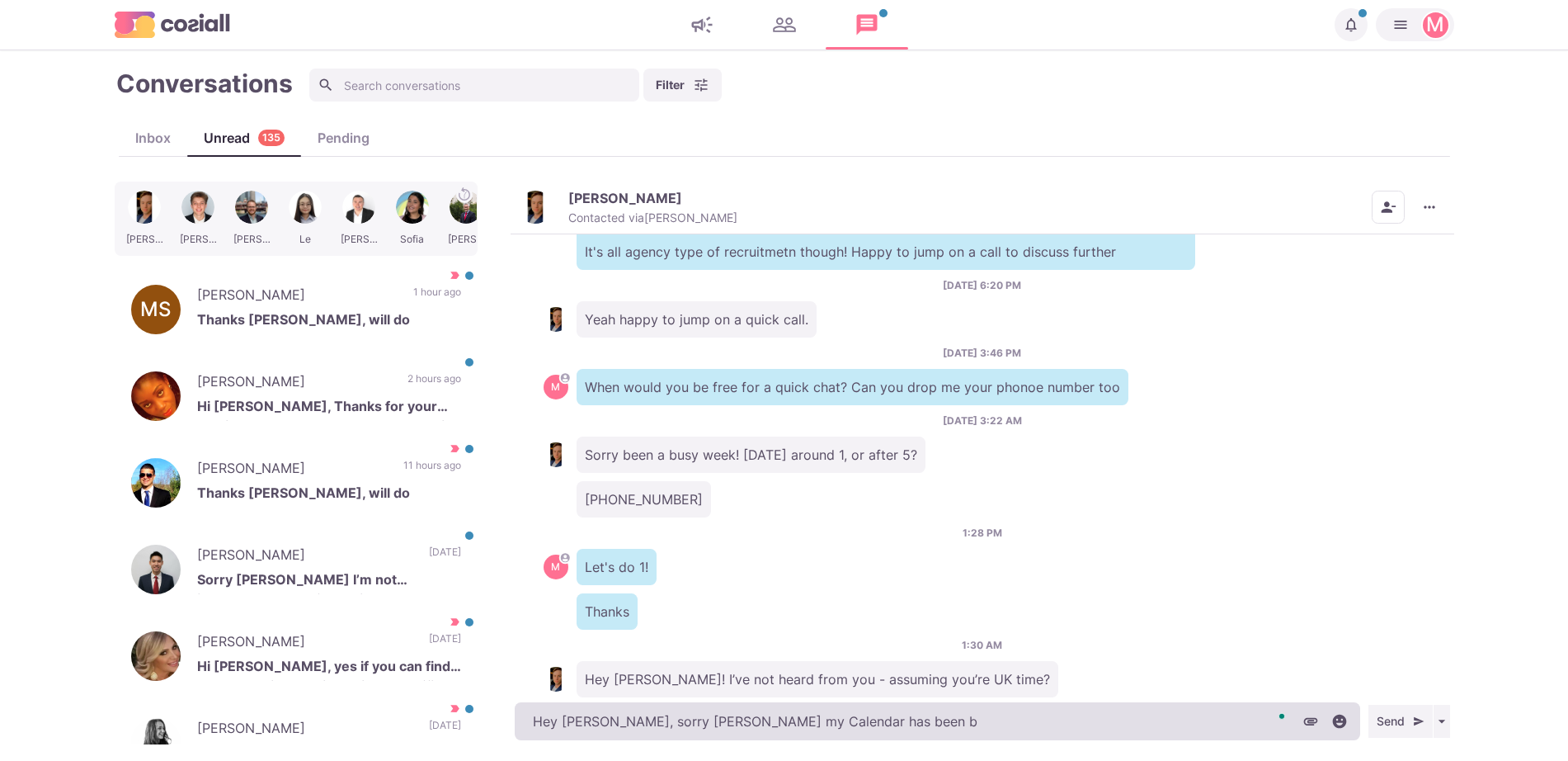
type textarea "Hey [PERSON_NAME], sorry [PERSON_NAME] my Calendar has been bu"
type textarea "x"
type textarea "Hey [PERSON_NAME], sorry [PERSON_NAME] my Calendar has been bug"
type textarea "x"
type textarea "Hey [PERSON_NAME], sorry [PERSON_NAME] my Calendar has been [PERSON_NAME]"
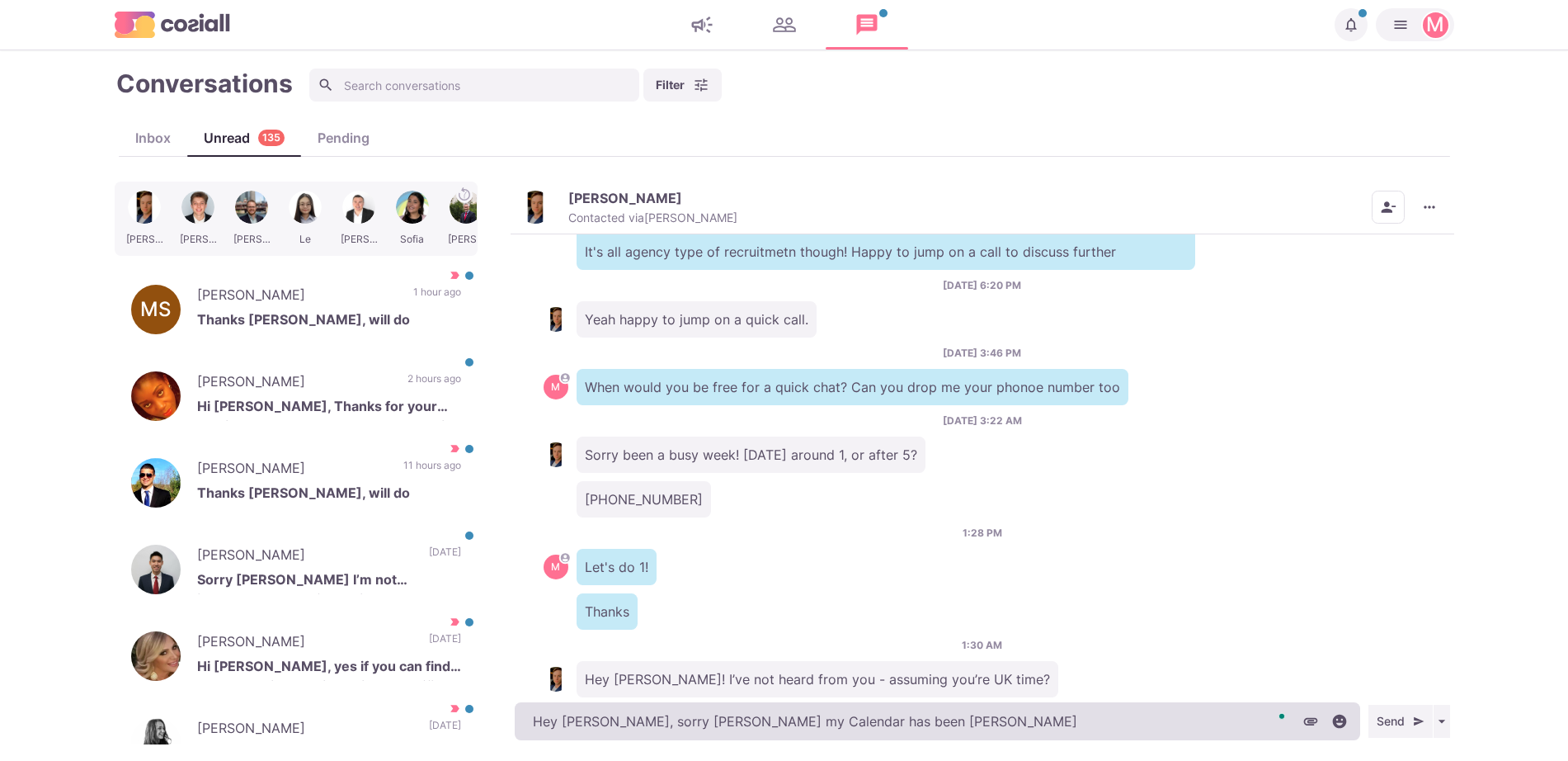
type textarea "x"
type textarea "Hey [PERSON_NAME], sorry [PERSON_NAME] my Calendar has been buggi"
type textarea "x"
type textarea "Hey [PERSON_NAME], sorry [PERSON_NAME] my Calendar has been bugging"
type textarea "x"
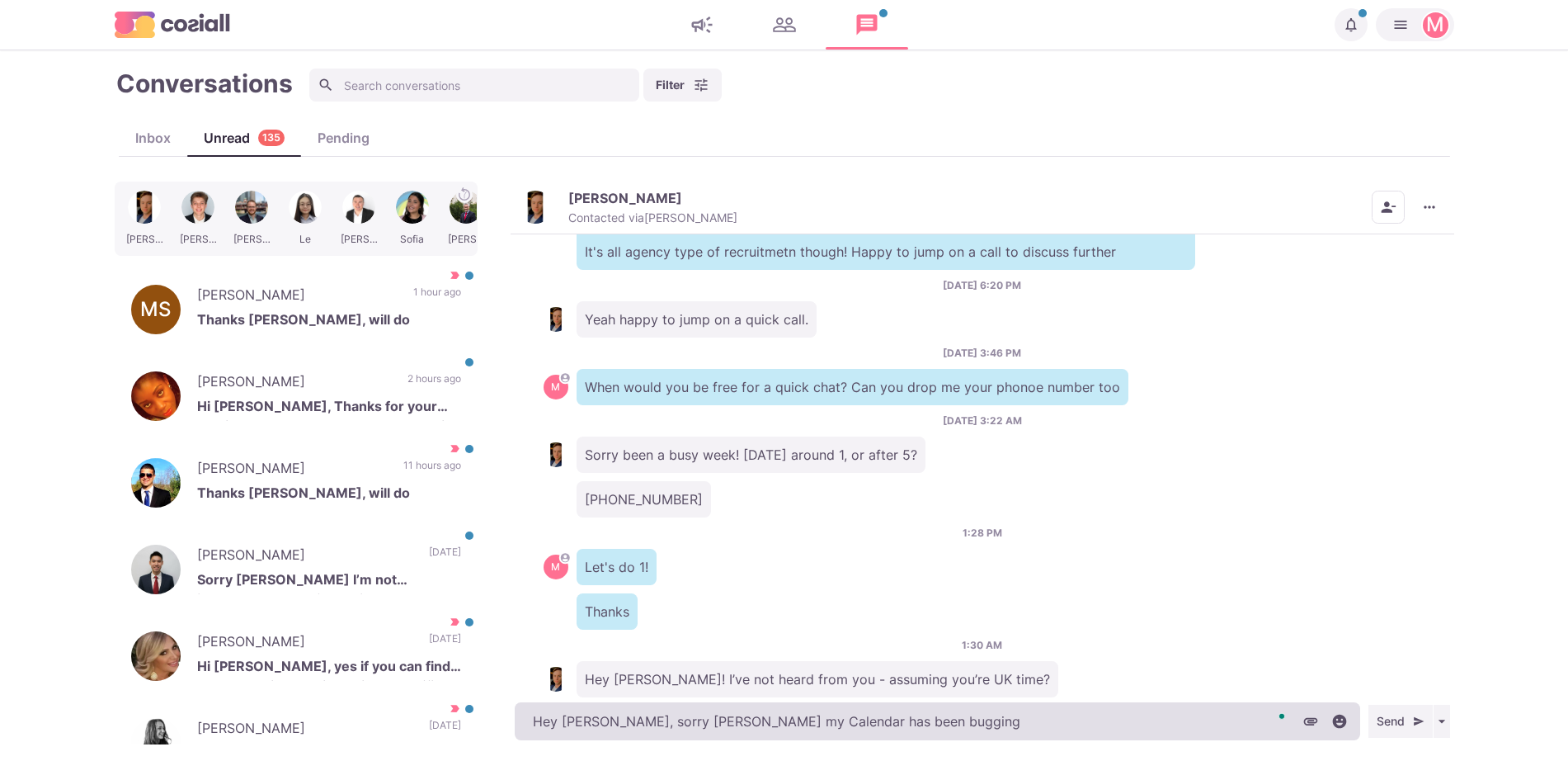
type textarea "Hey [PERSON_NAME], sorry [PERSON_NAME] my Calendar has been bugging"
type textarea "x"
type textarea "Hey [PERSON_NAME], sorry [PERSON_NAME] my Calendar has been bugging"
type textarea "x"
type textarea "Hey [PERSON_NAME], sorry [PERSON_NAME] my Calendar has been b"
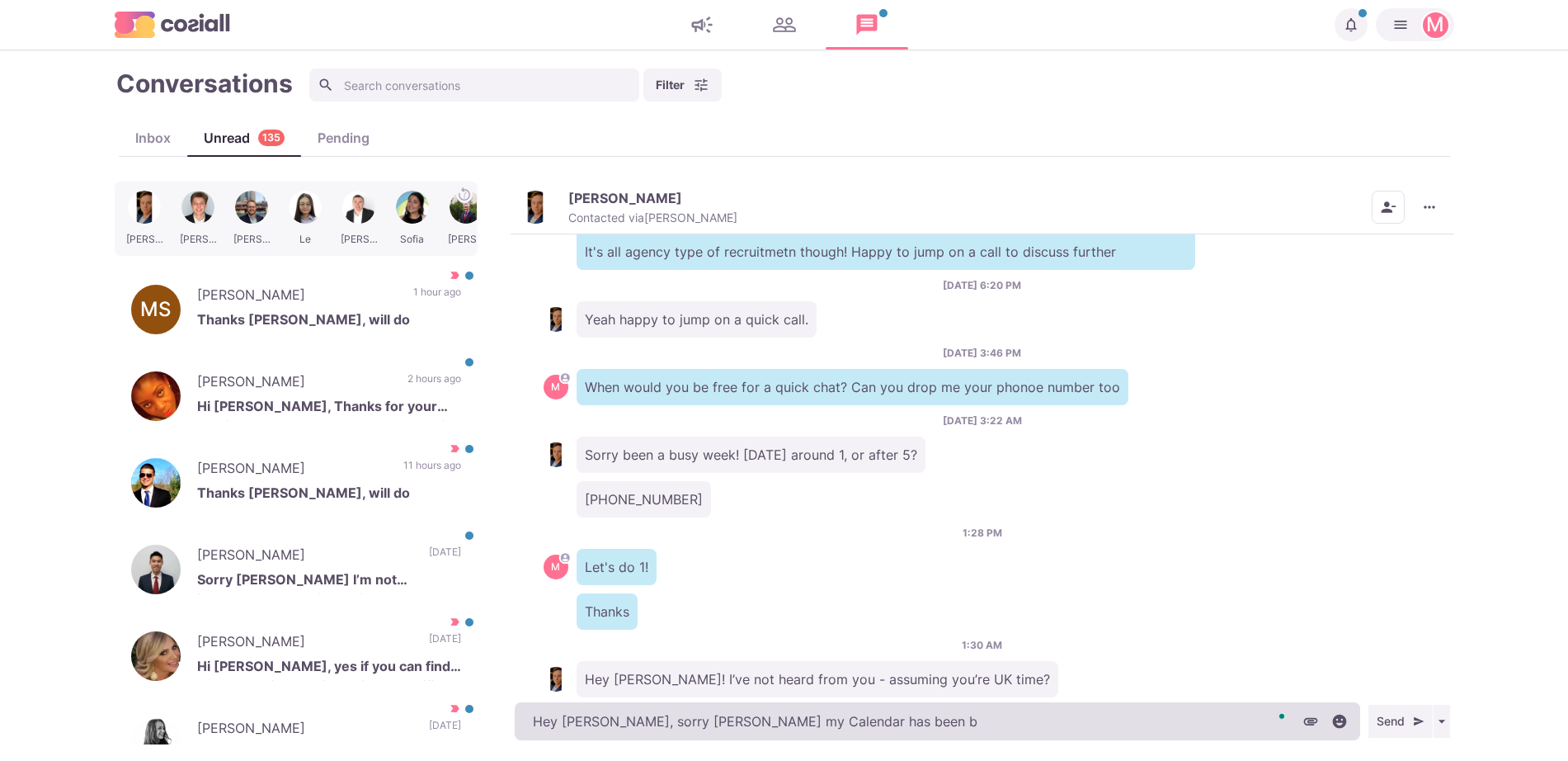
type textarea "x"
type textarea "Hey [PERSON_NAME], sorry [PERSON_NAME] my Calendar has been"
type textarea "x"
type textarea "Hey [PERSON_NAME], sorry [PERSON_NAME] my Calendar has been"
type textarea "x"
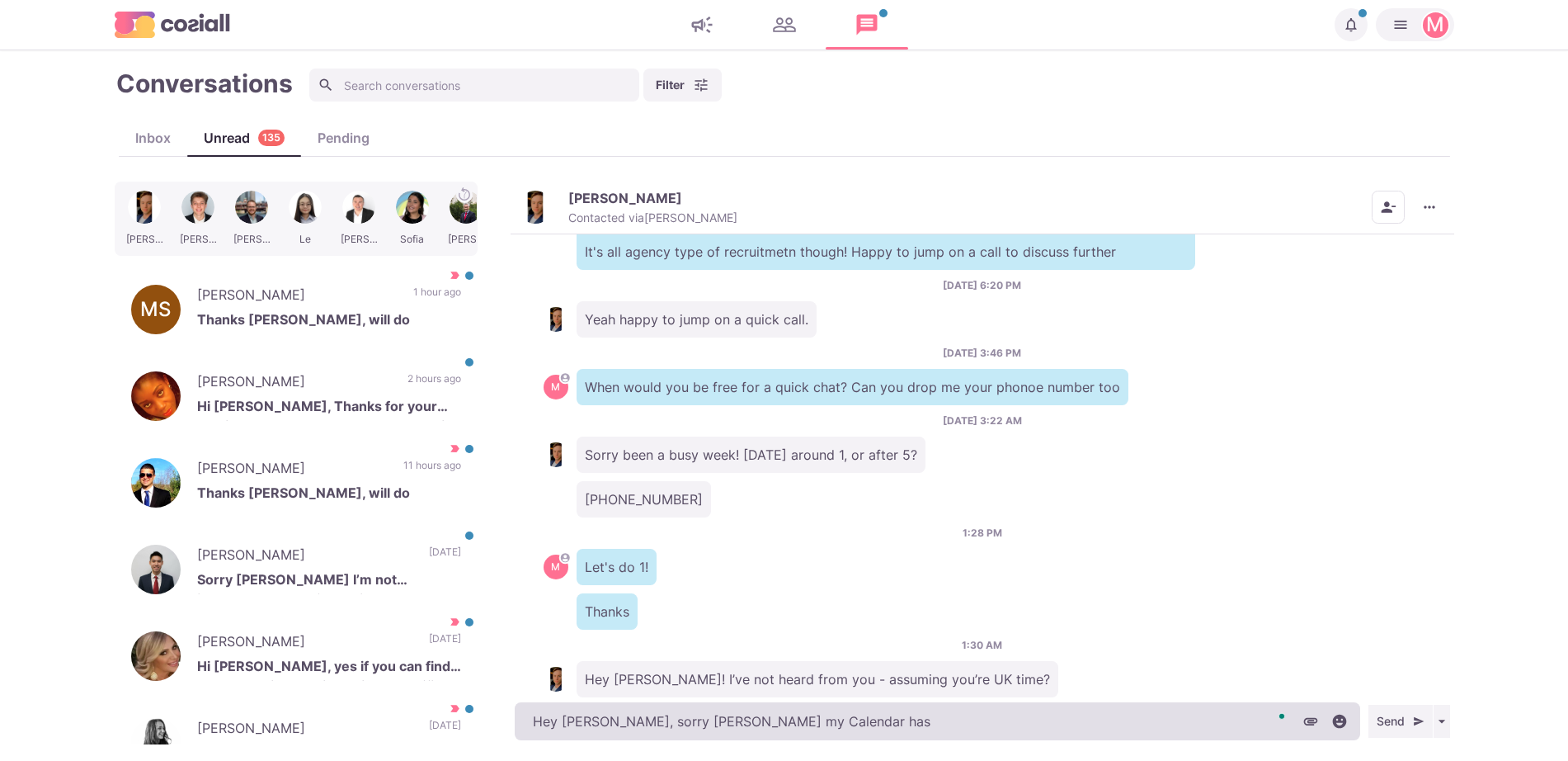
type textarea "Hey [PERSON_NAME], sorry [PERSON_NAME] my Calendar has"
type textarea "x"
type textarea "Hey [PERSON_NAME], sorry [PERSON_NAME] my Calendar h"
type textarea "x"
type textarea "Hey [PERSON_NAME], sorry [PERSON_NAME] my Calenda"
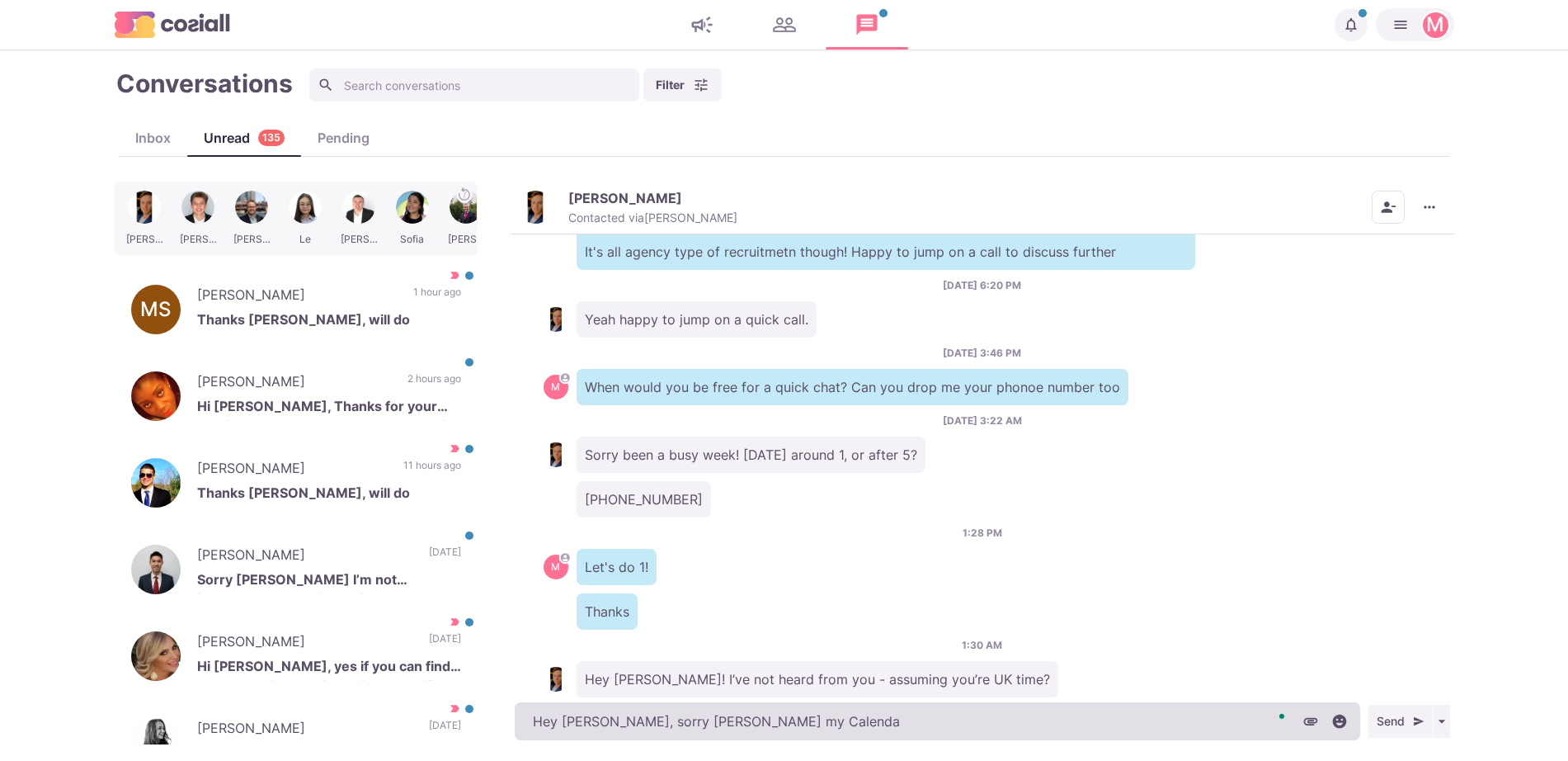
type textarea "x"
type textarea "Hey [PERSON_NAME], sorry bu"
type textarea "x"
type textarea "Hey [PERSON_NAME], sorr"
type textarea "x"
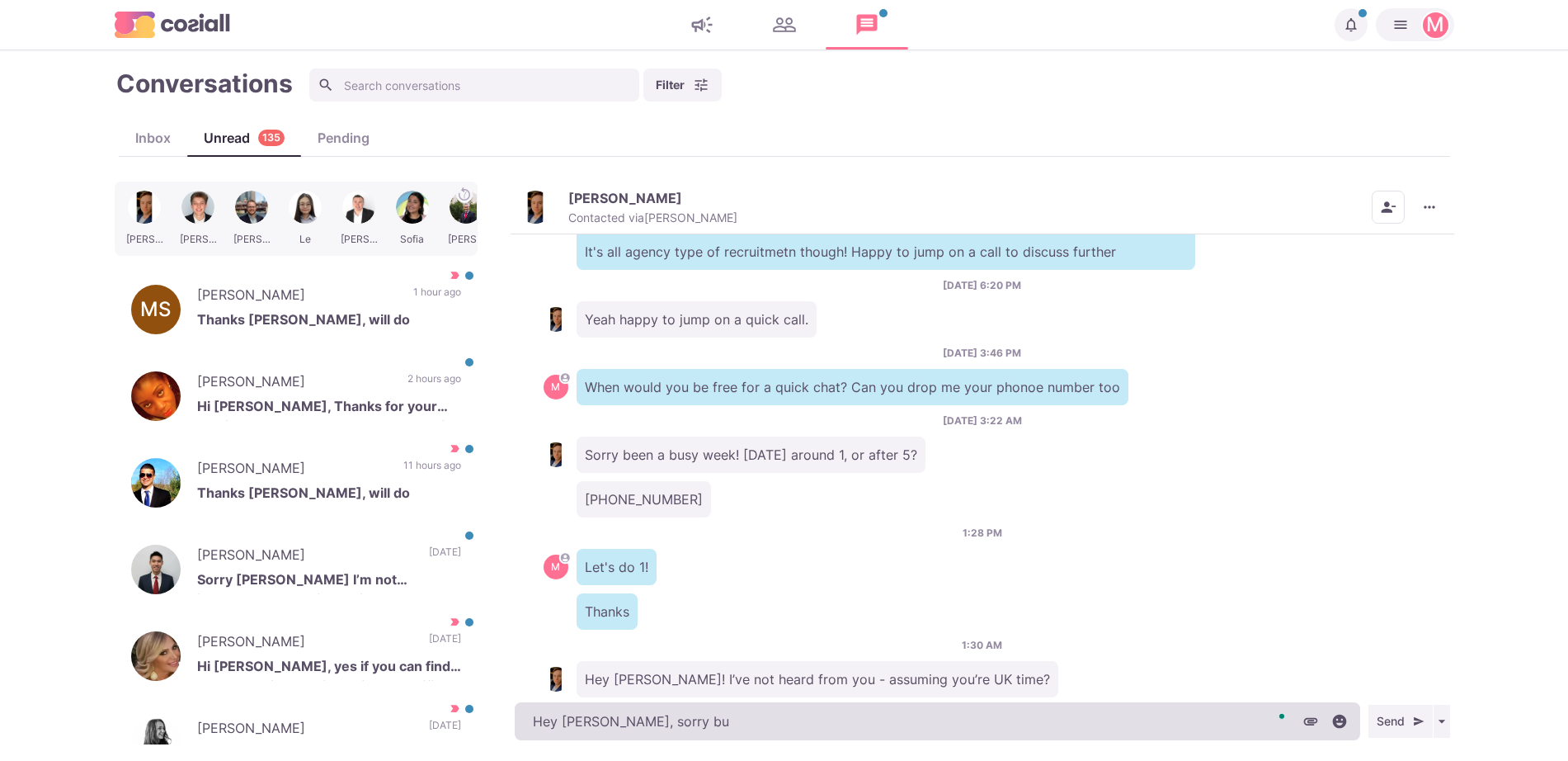
type textarea "Hey [PERSON_NAME], sorry [PERSON_NAME]"
type textarea "x"
type textarea "Hey [PERSON_NAME], sorry [PERSON_NAME]"
type textarea "x"
type textarea "Hey [PERSON_NAME], sorry [PERSON_NAME]"
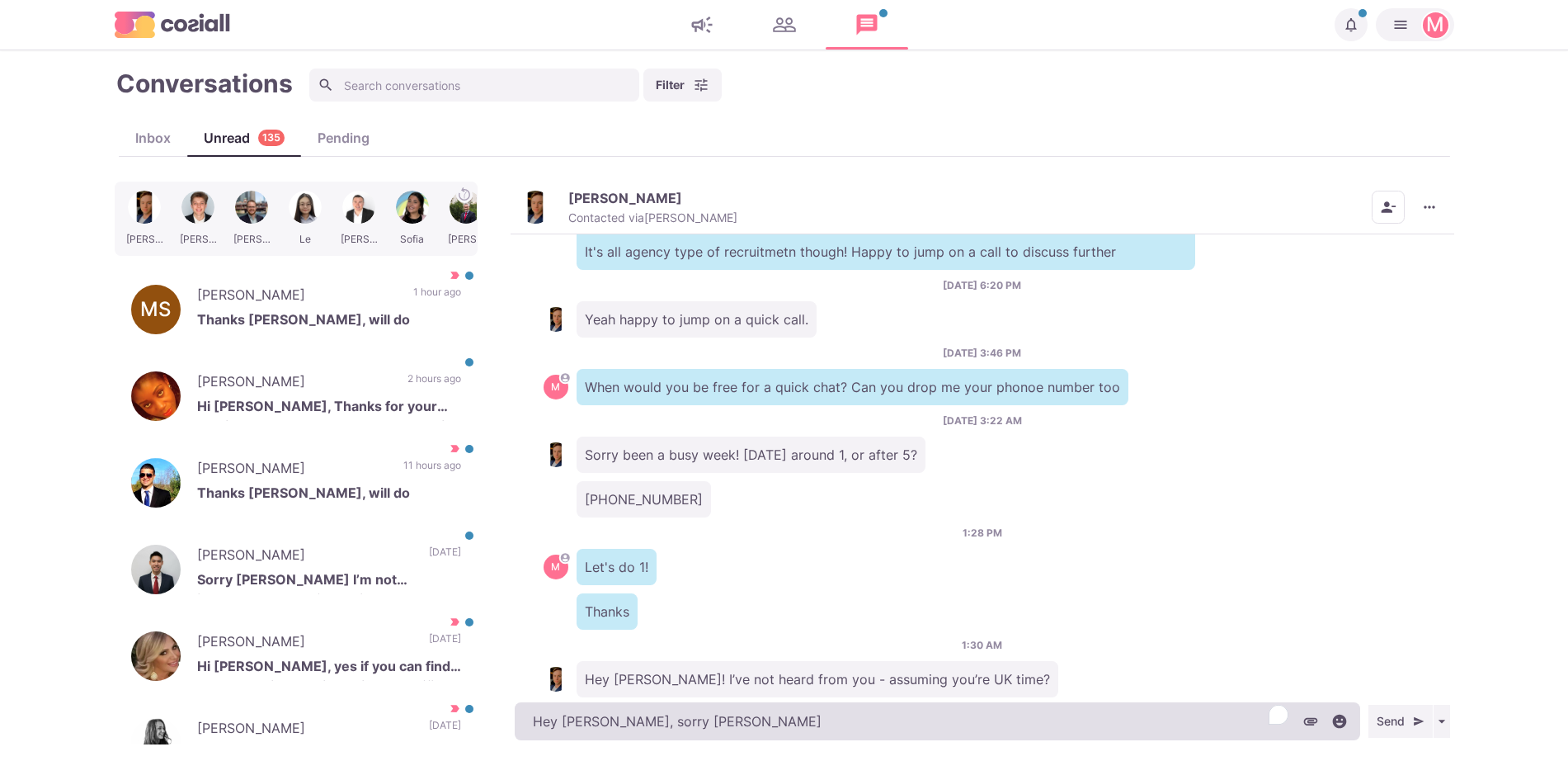
type textarea "x"
type textarea "Hey [PERSON_NAME], sorry [PERSON_NAME]"
type textarea "x"
type textarea "Hey [PERSON_NAME], sorry [PERSON_NAME] I l"
type textarea "x"
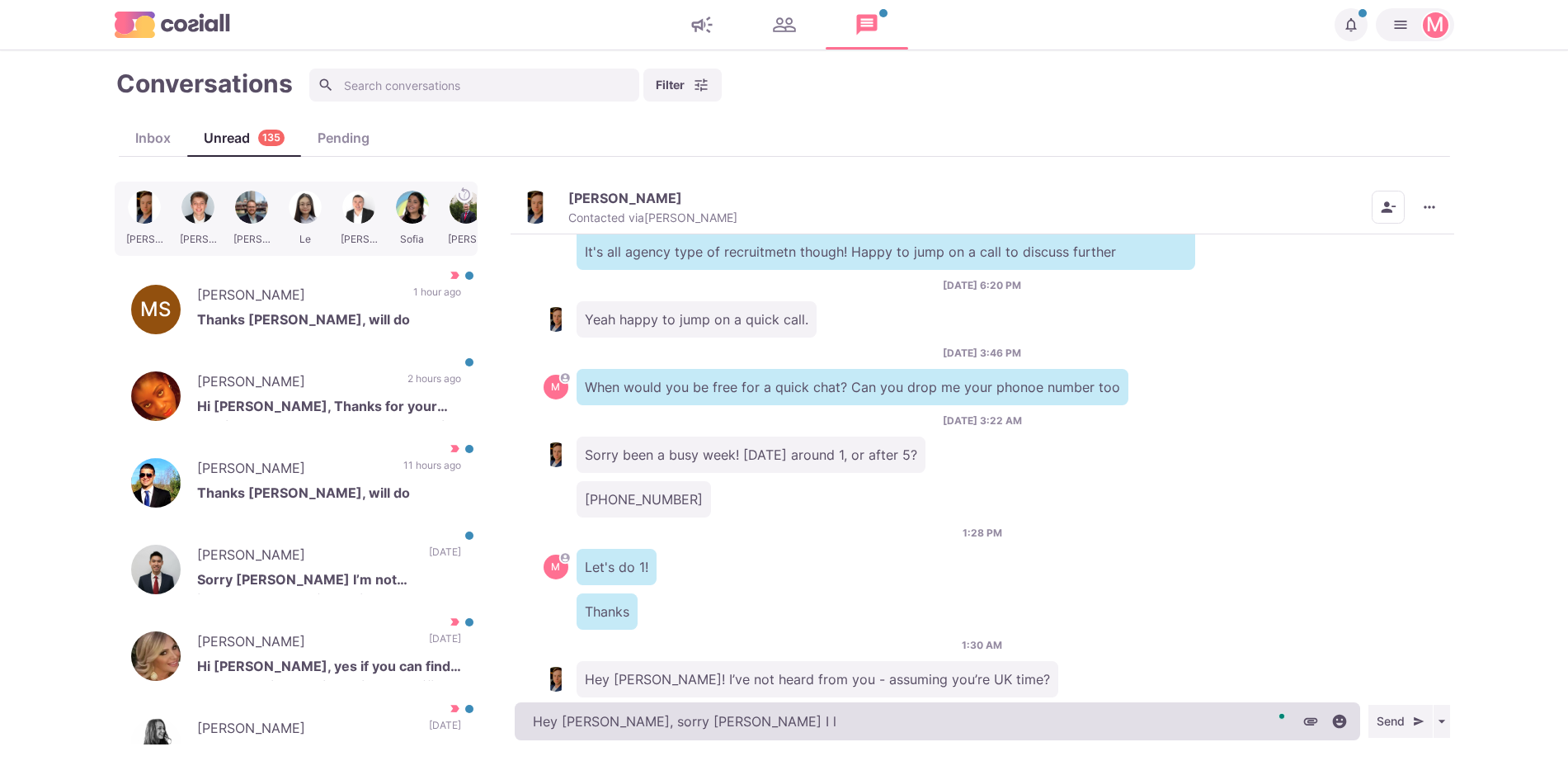
type textarea "Hey [PERSON_NAME], sorry [PERSON_NAME]"
type textarea "x"
type textarea "Hey [PERSON_NAME], sorry [PERSON_NAME]"
type textarea "x"
type textarea "Hey [PERSON_NAME], sorry [PERSON_NAME] my"
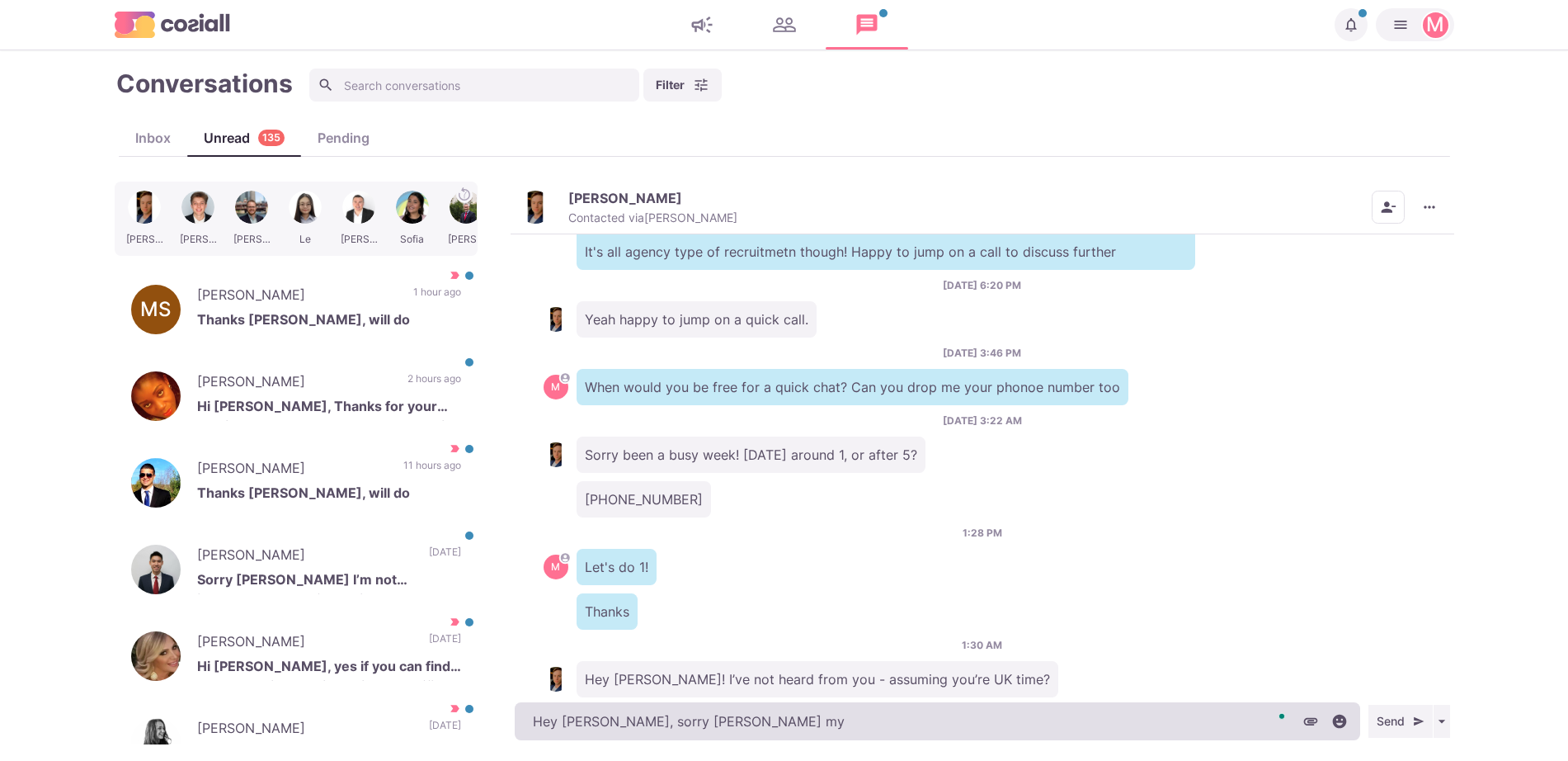
type textarea "x"
type textarea "Hey [PERSON_NAME], sorry [PERSON_NAME] my te"
type textarea "x"
type textarea "Hey [PERSON_NAME], sorry [PERSON_NAME] my tele"
type textarea "x"
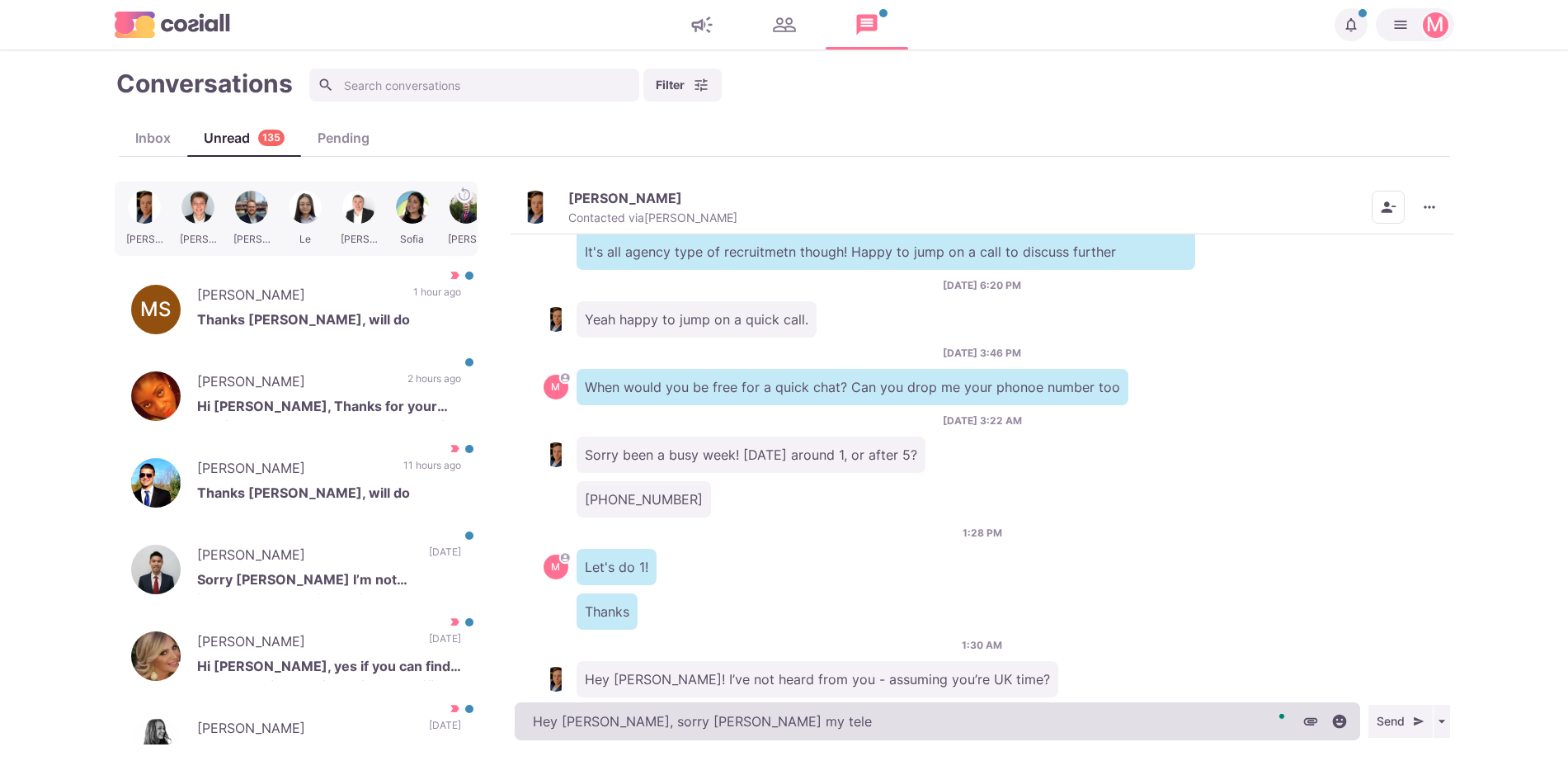
type textarea "Hey [PERSON_NAME], sorry [PERSON_NAME] my telep"
type textarea "x"
type textarea "Hey [PERSON_NAME], sorry [PERSON_NAME] my teleph"
type textarea "x"
type textarea "Hey [PERSON_NAME], sorry [PERSON_NAME] my telepho"
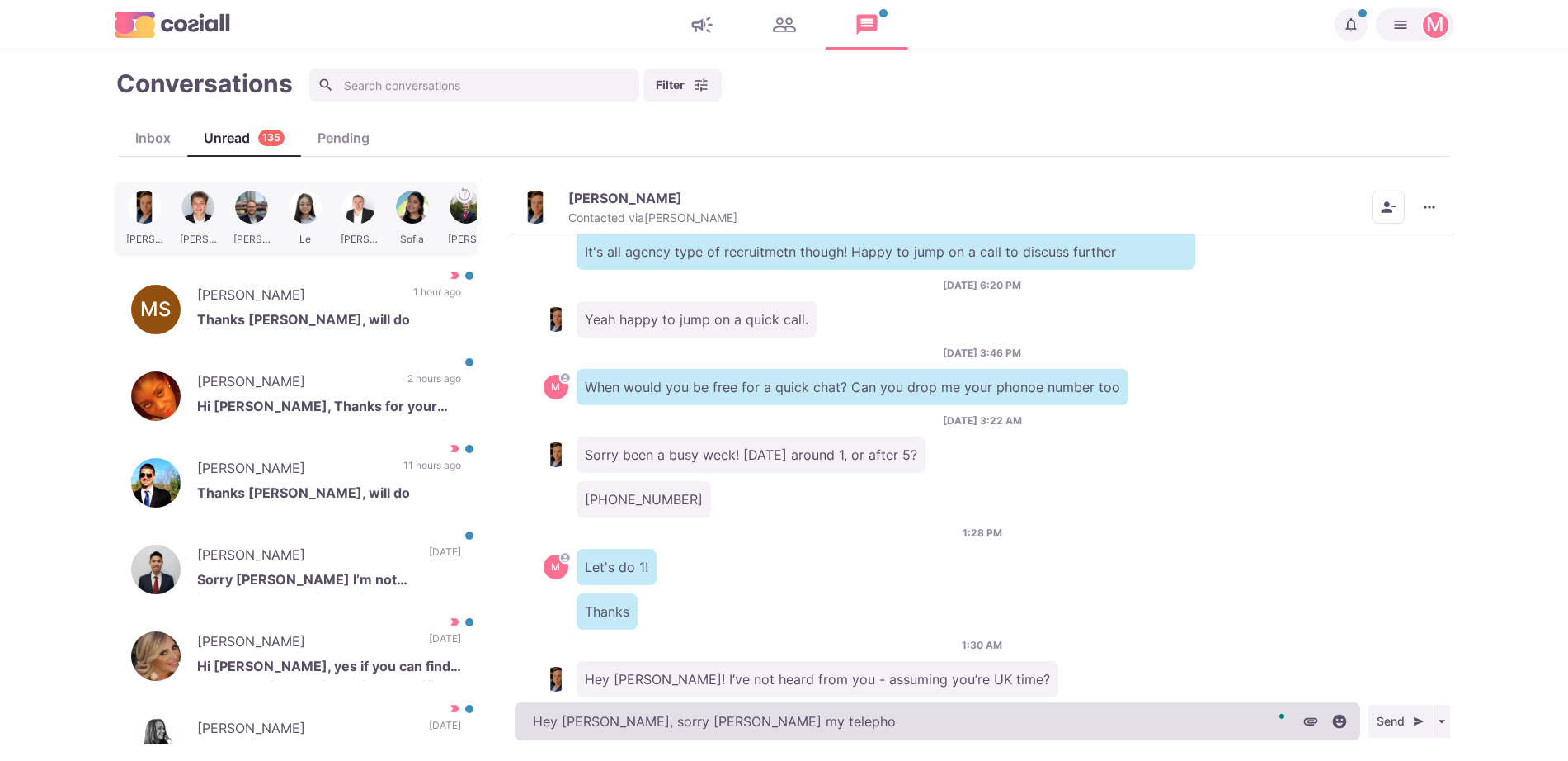
type textarea "x"
type textarea "Hey [PERSON_NAME], sorry [PERSON_NAME] my telephon"
type textarea "x"
type textarea "Hey [PERSON_NAME], sorry [PERSON_NAME] my telephone"
type textarea "x"
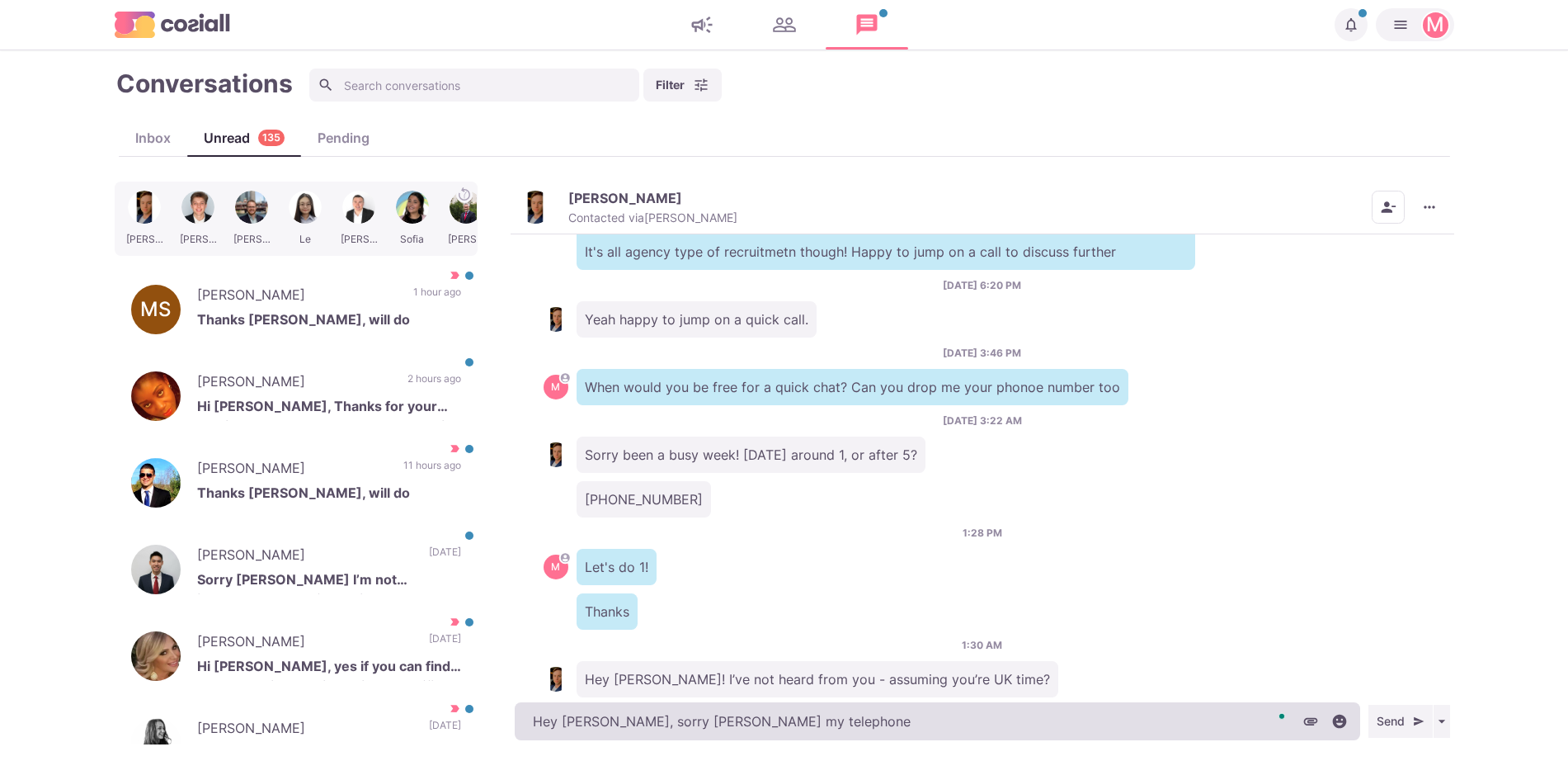
type textarea "Hey [PERSON_NAME], sorry [PERSON_NAME] my telephone"
type textarea "x"
type textarea "Hey [PERSON_NAME], sorry [PERSON_NAME]"
type textarea "x"
type textarea "Hey [PERSON_NAME], sorry [PERSON_NAME]"
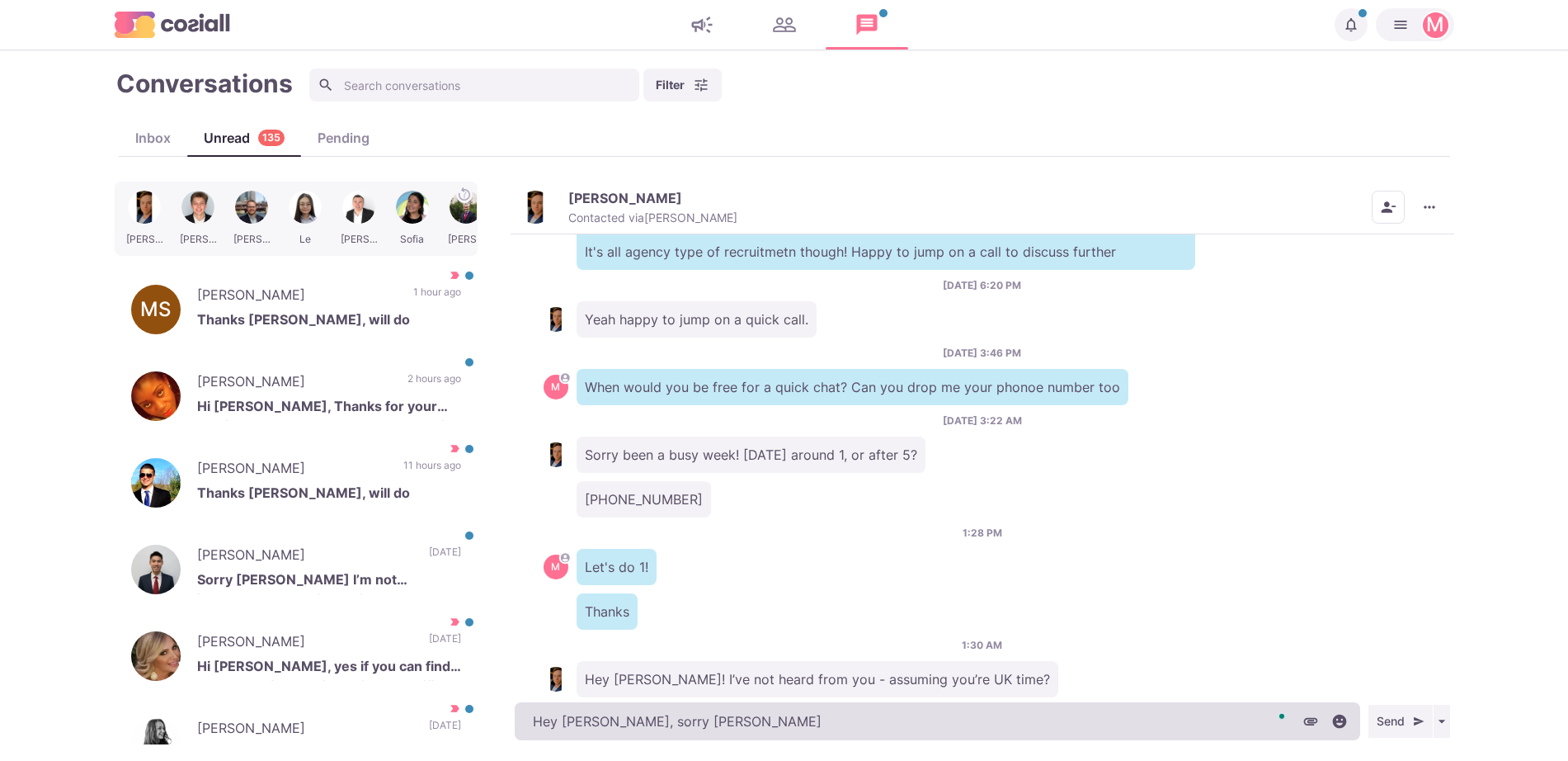
type textarea "x"
type textarea "Hey [PERSON_NAME], sorry [PERSON_NAME]"
type textarea "x"
type textarea "Hey [PERSON_NAME], sorry [PERSON_NAME]"
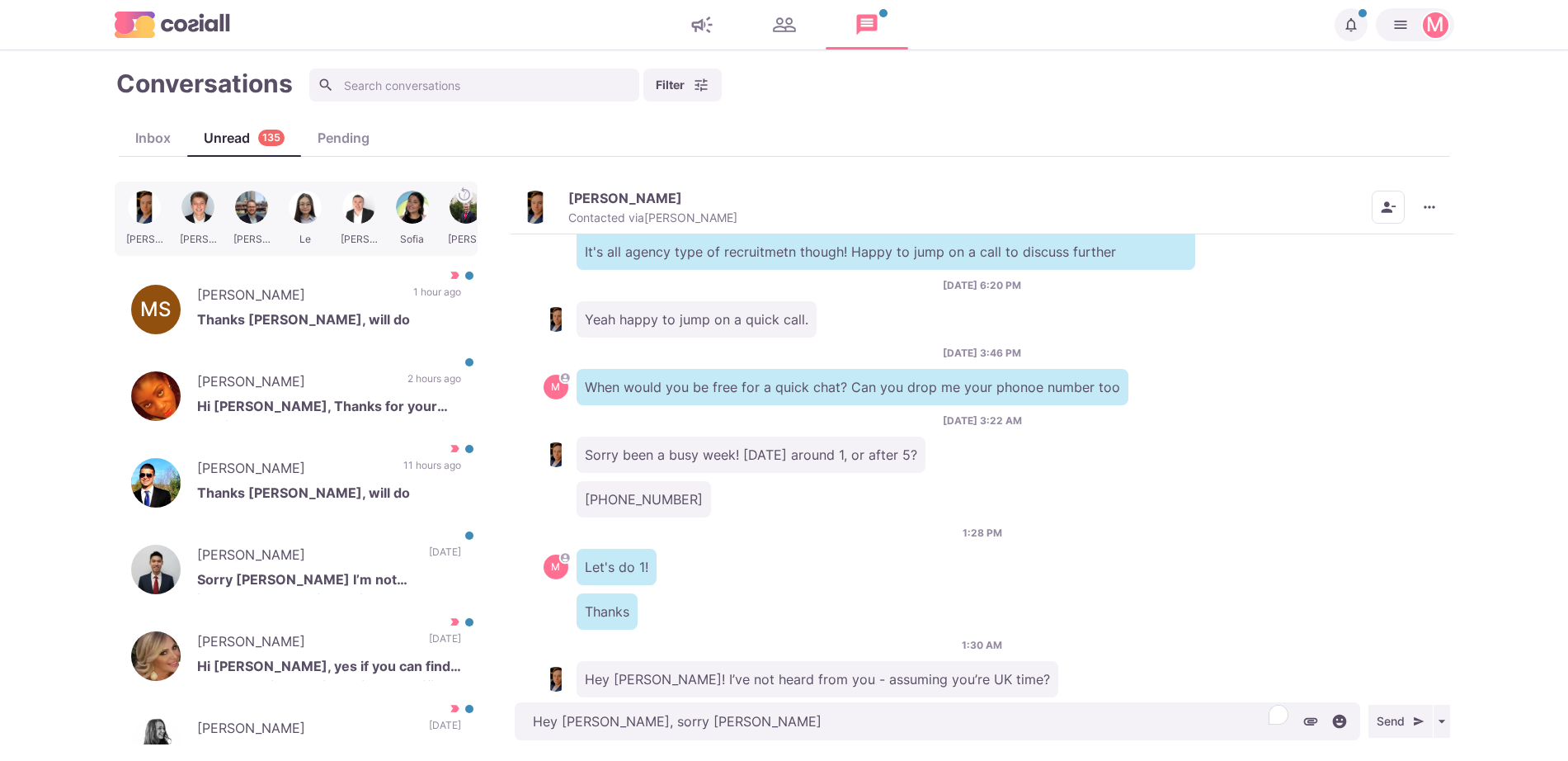
type textarea "x"
type textarea "Hey [PERSON_NAME], sorry [PERSON_NAME]"
type textarea "x"
type textarea "Hey [PERSON_NAME], sorry [PERSON_NAME]"
type textarea "x"
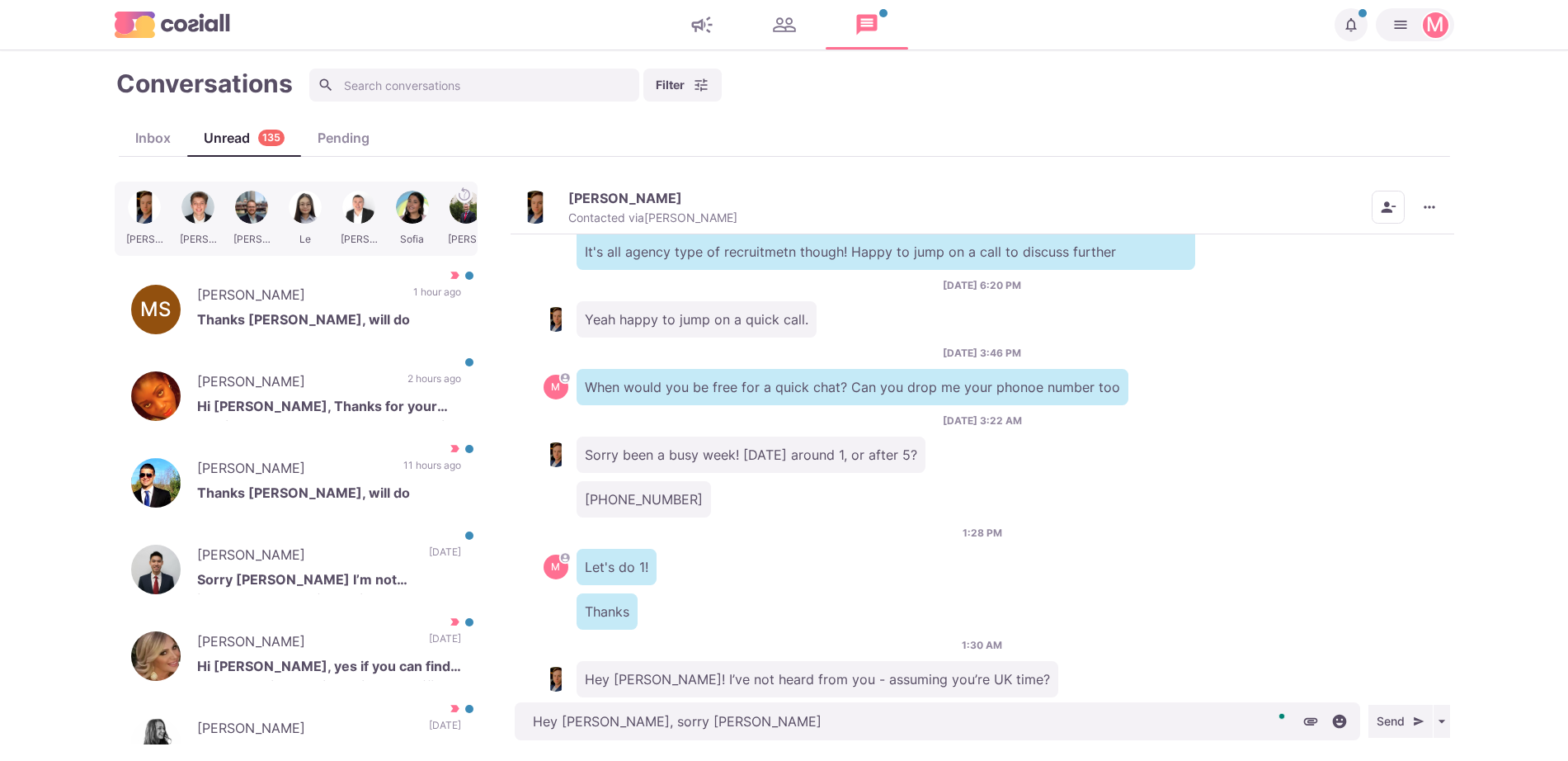
type textarea "Hey [PERSON_NAME], sorry [PERSON_NAME]"
type textarea "x"
type textarea "Hey [PERSON_NAME], sorry [PERSON_NAME],"
type textarea "x"
type textarea "Hey [PERSON_NAME], sorry [PERSON_NAME], my"
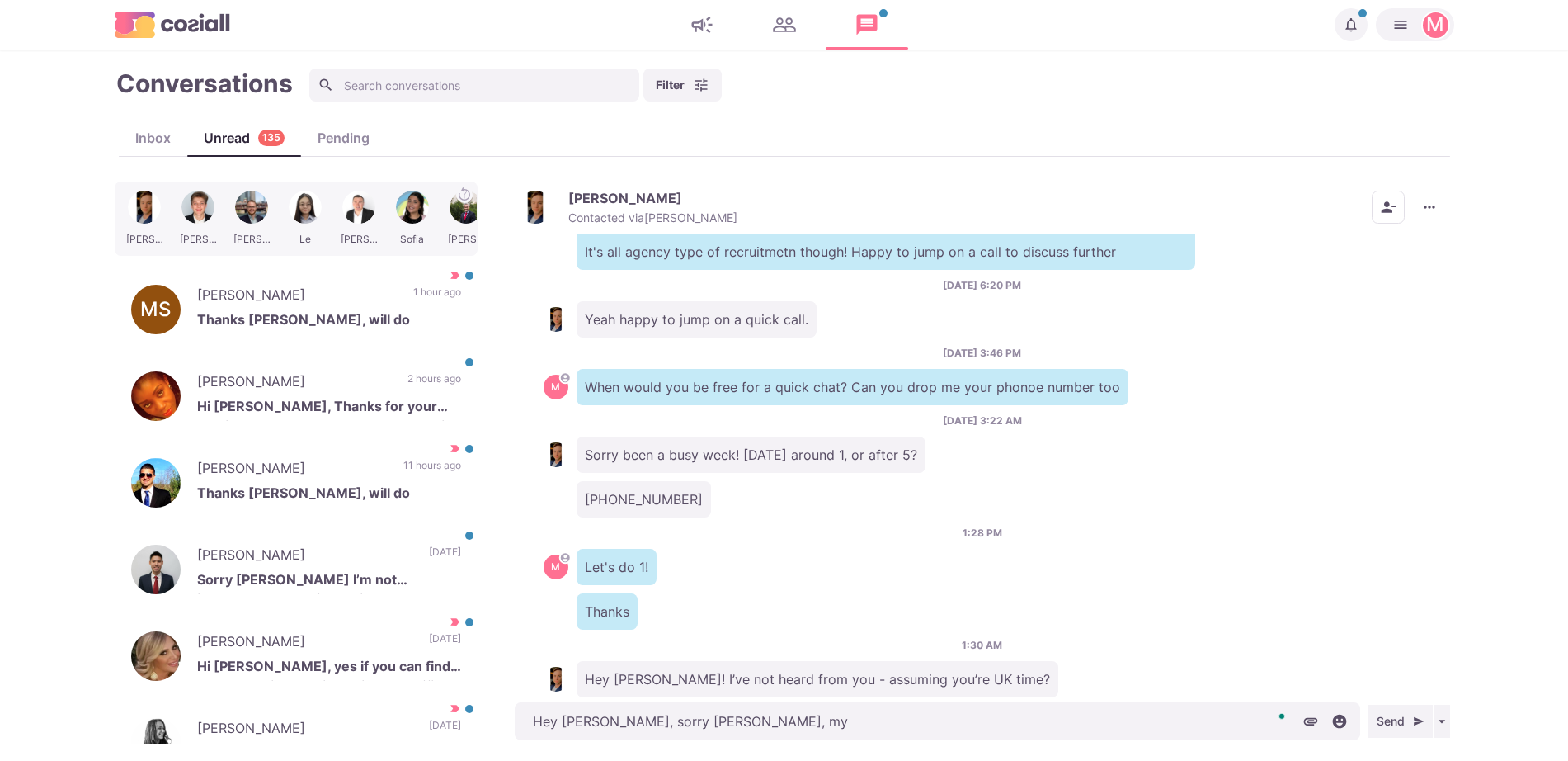
type textarea "x"
type textarea "Hey [PERSON_NAME], sorry [PERSON_NAME], my"
type textarea "x"
type textarea "Hey [PERSON_NAME], sorry [PERSON_NAME], my p"
type textarea "x"
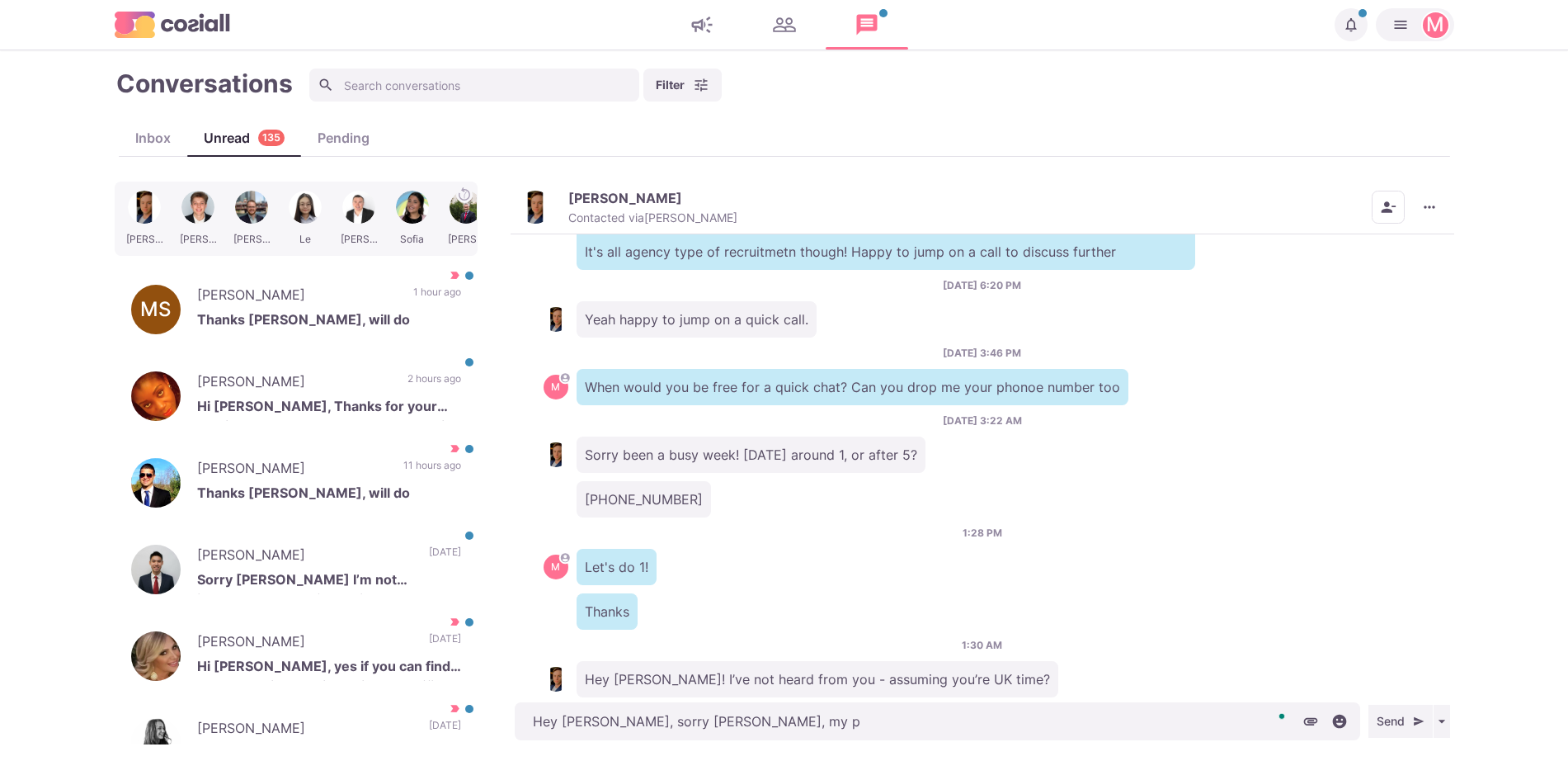
type textarea "Hey [PERSON_NAME], sorry [PERSON_NAME], my ph"
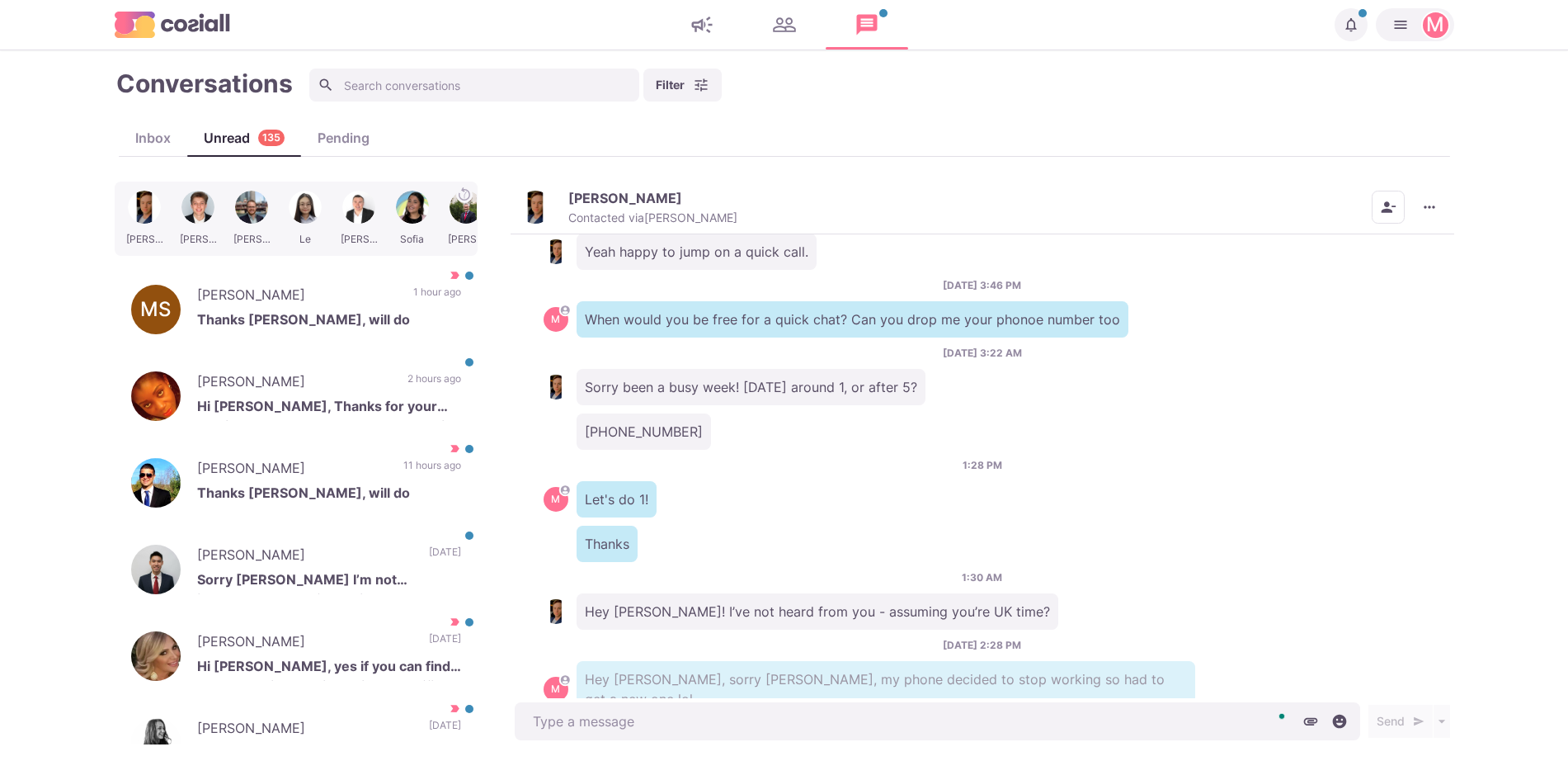
scroll to position [527, 0]
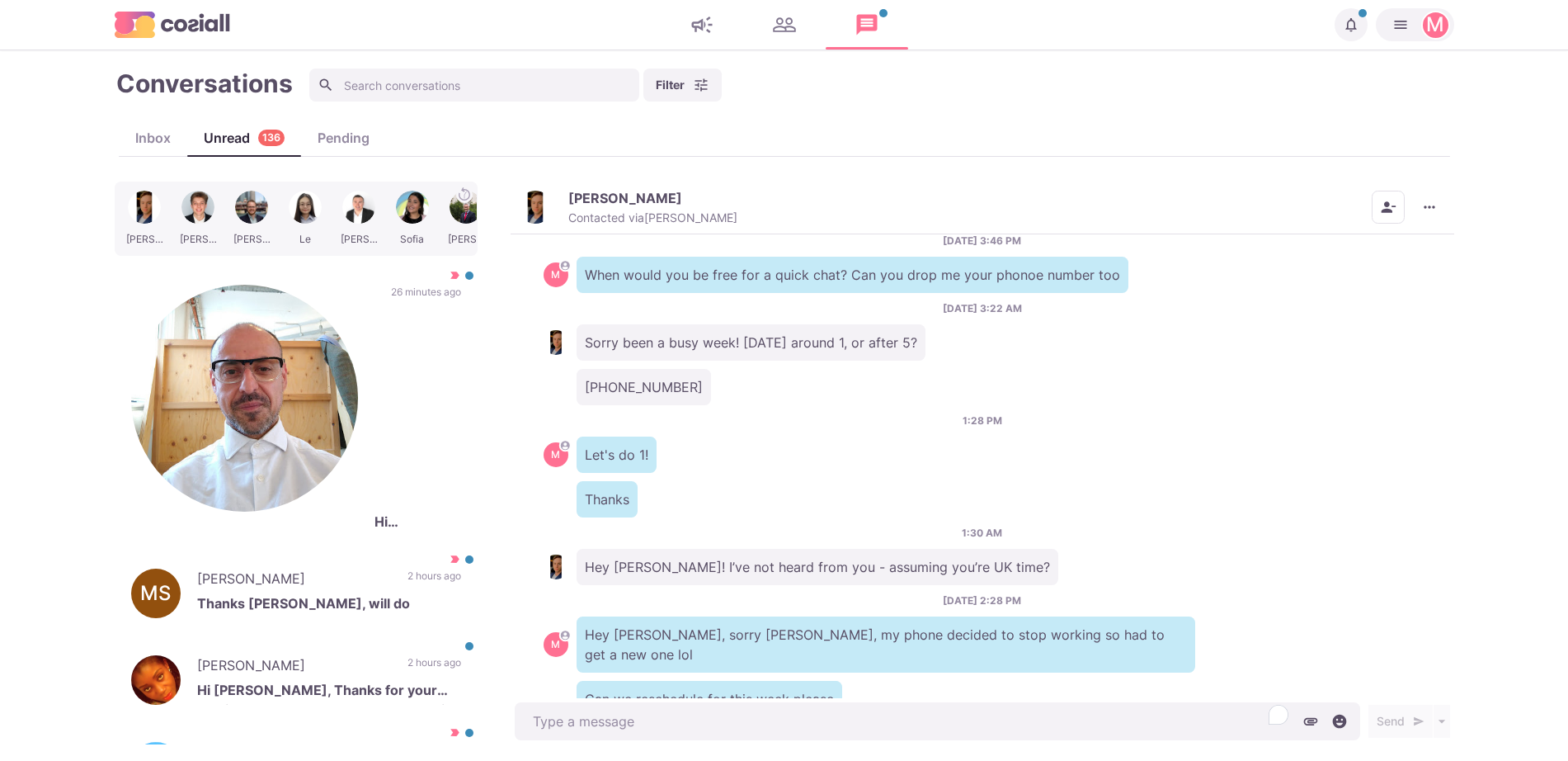
click at [787, 321] on div "[DATE] 5:00 AM M Hello [PERSON_NAME], I'm working with global agencies that are…" at bounding box center [982, 467] width 944 height 465
click at [1439, 210] on button "More menu" at bounding box center [1429, 207] width 33 height 33
click at [1135, 82] on div "Filter Status Campaign Contact Mark conversations as important when prospects a…" at bounding box center [881, 85] width 1143 height 33
